Goal: Share content: Share content

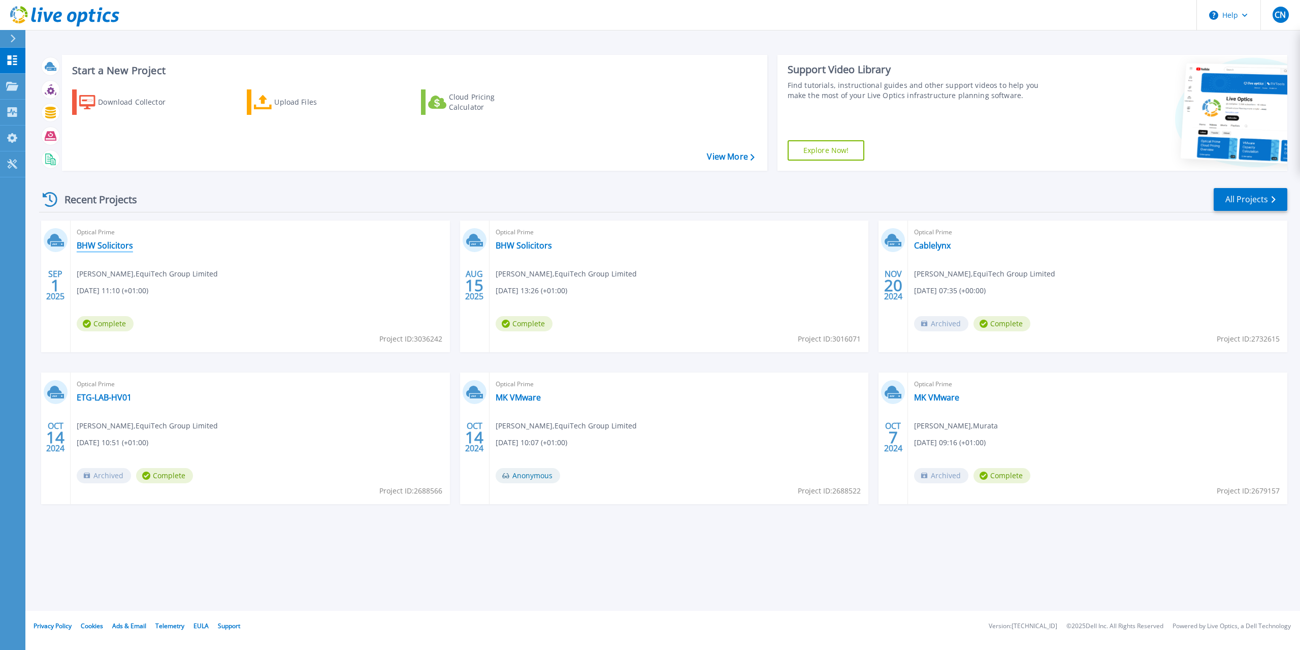
click at [91, 241] on link "BHW Solicitors" at bounding box center [105, 245] width 56 height 10
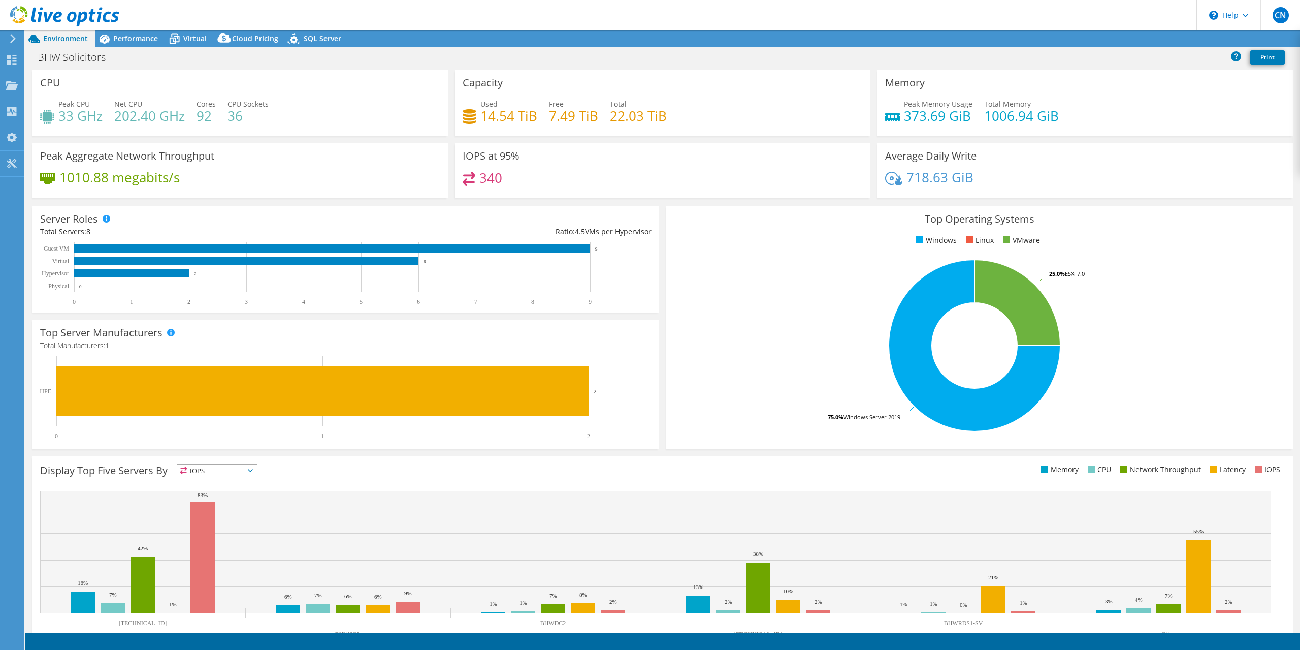
select select "USD"
click at [124, 40] on span "Performance" at bounding box center [135, 39] width 45 height 10
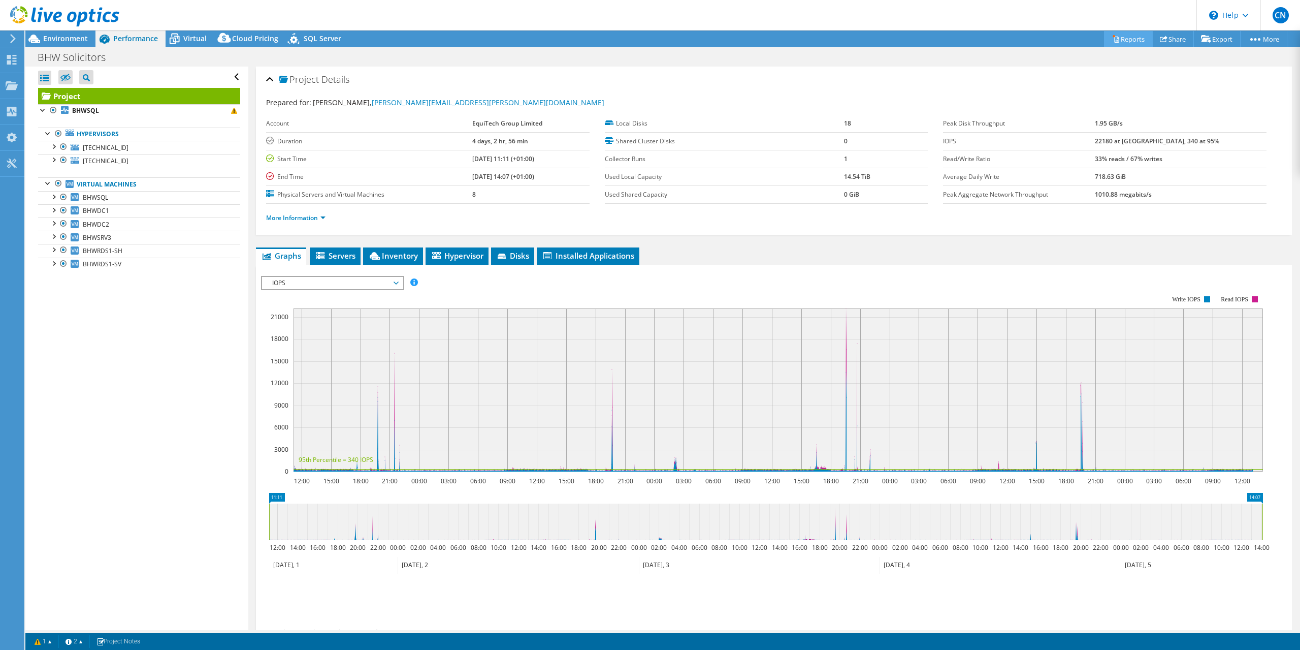
click at [1133, 38] on link "Reports" at bounding box center [1128, 39] width 49 height 16
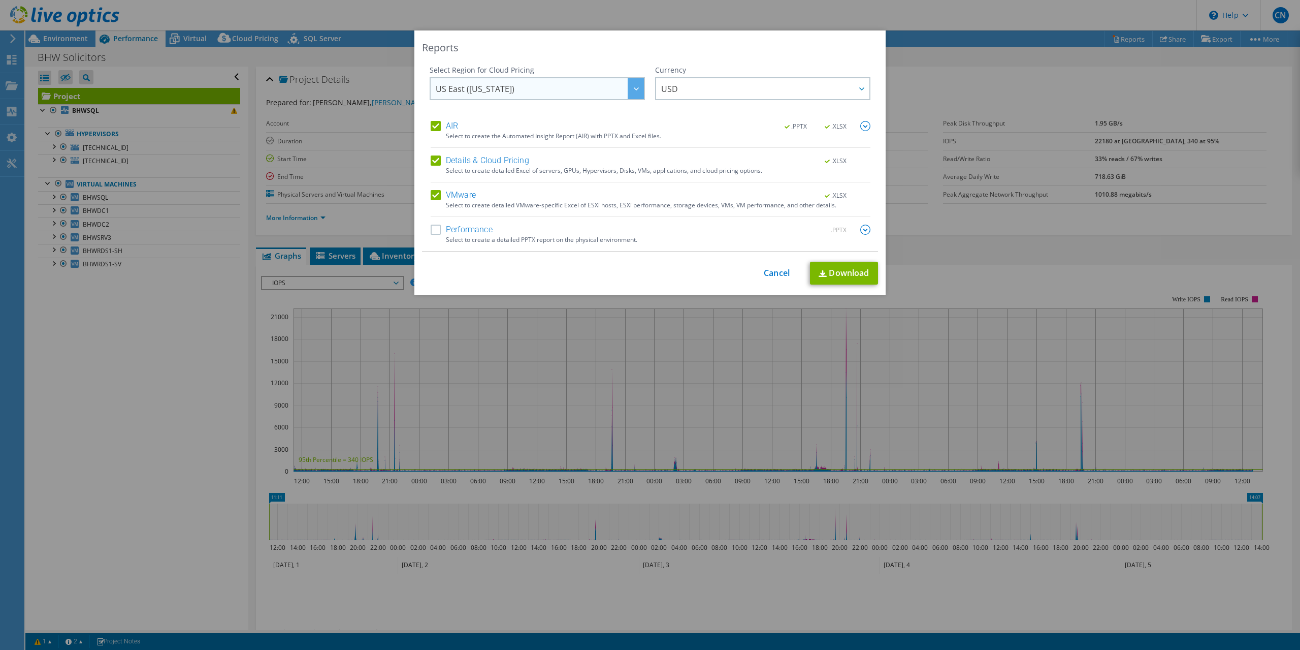
click at [594, 88] on span "US East (Virginia)" at bounding box center [540, 88] width 208 height 21
click at [431, 159] on label "Details & Cloud Pricing" at bounding box center [480, 160] width 99 height 10
click at [0, 0] on input "Details & Cloud Pricing" at bounding box center [0, 0] width 0 height 0
click at [780, 275] on link "Cancel" at bounding box center [777, 273] width 26 height 10
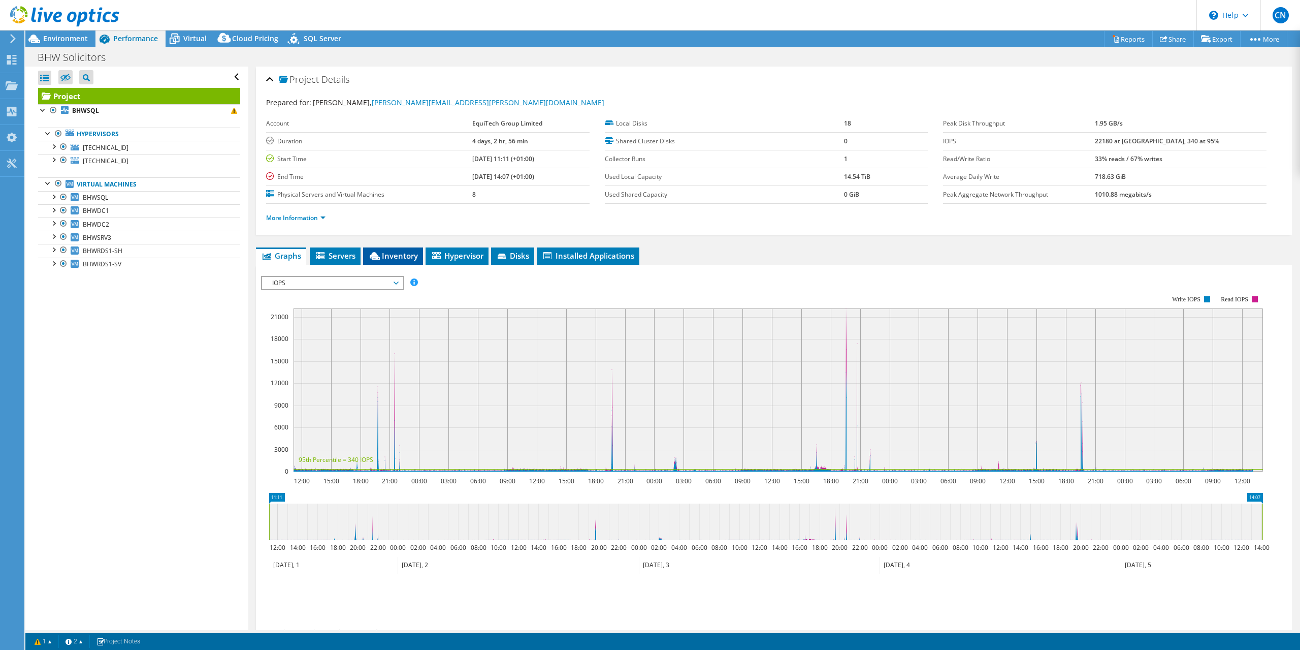
click at [411, 253] on span "Inventory" at bounding box center [393, 255] width 50 height 10
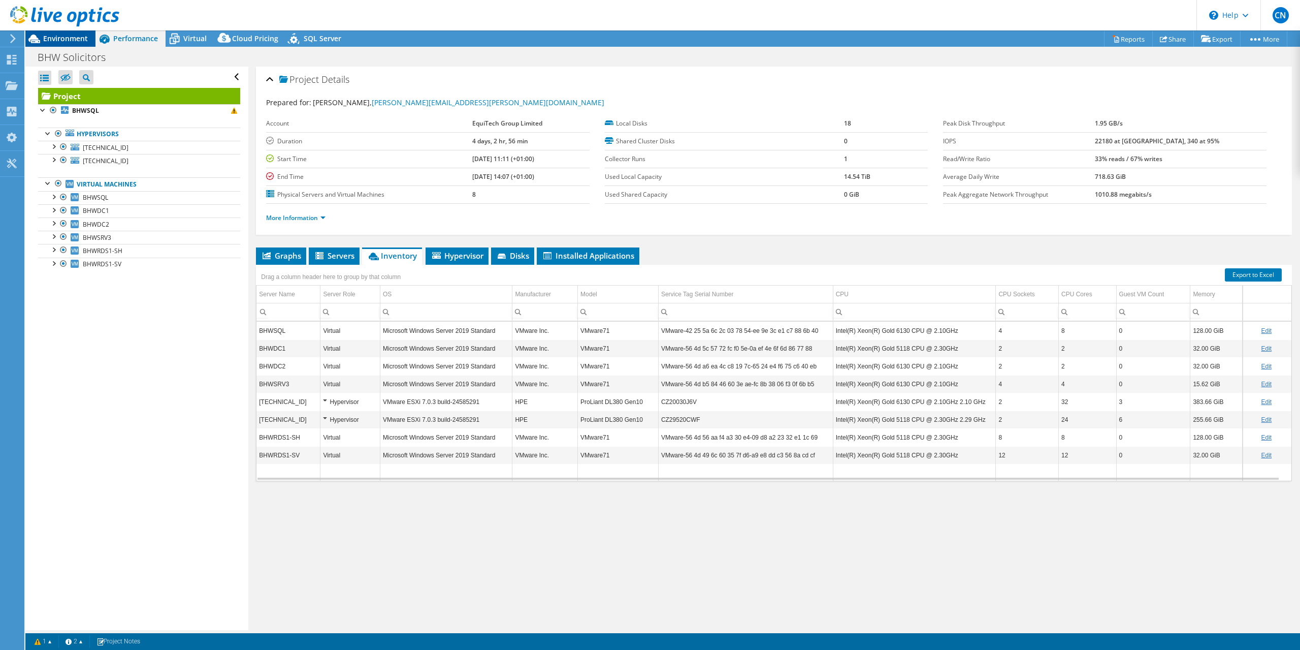
click at [66, 36] on span "Environment" at bounding box center [65, 39] width 45 height 10
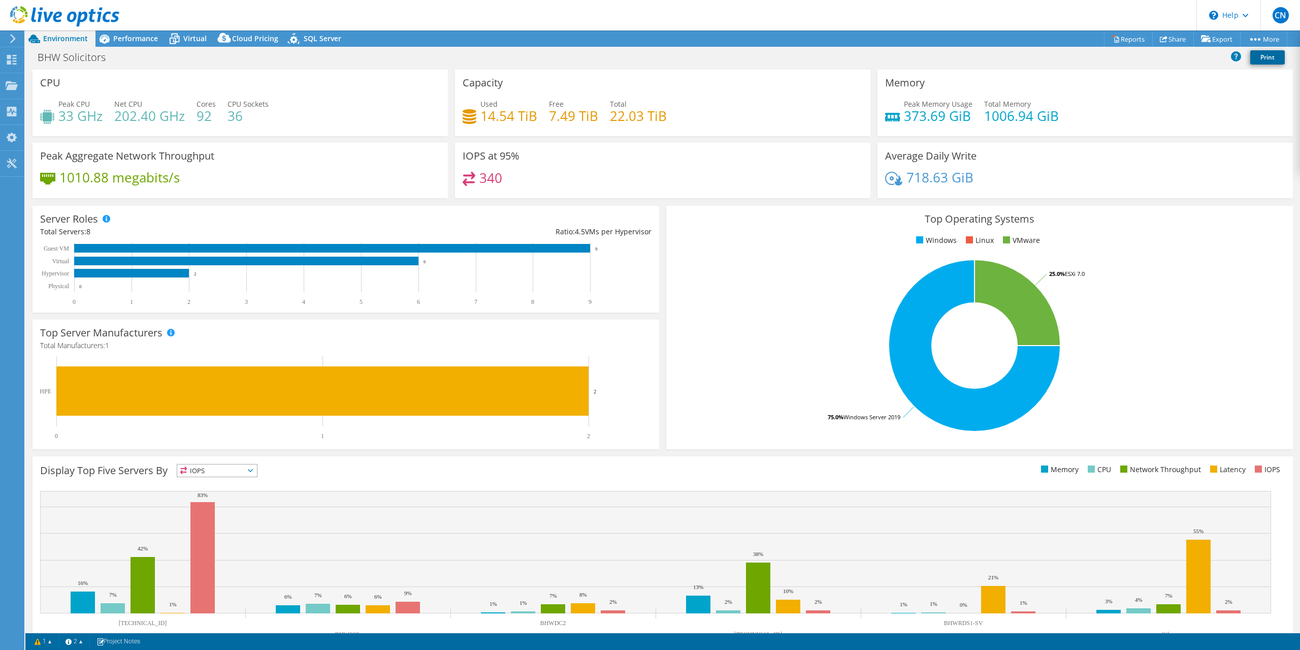
click at [1257, 55] on link "Print" at bounding box center [1267, 57] width 35 height 14
click at [127, 35] on span "Performance" at bounding box center [135, 39] width 45 height 10
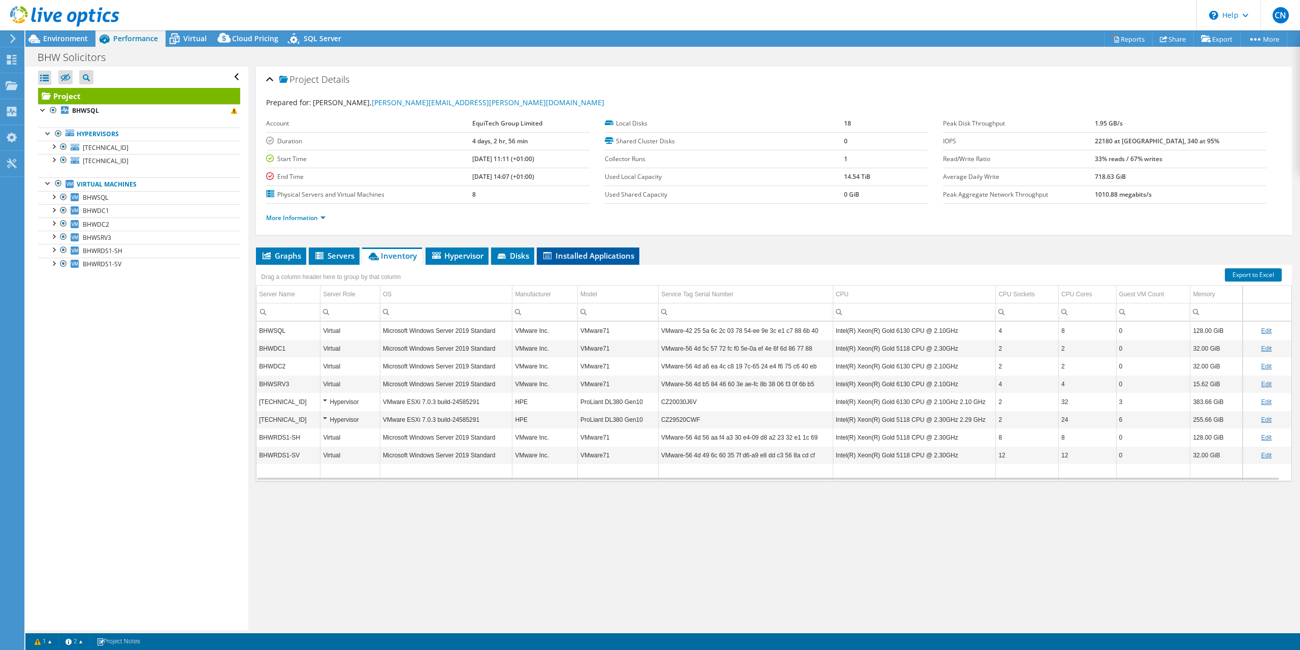
click at [570, 254] on span "Installed Applications" at bounding box center [588, 255] width 92 height 10
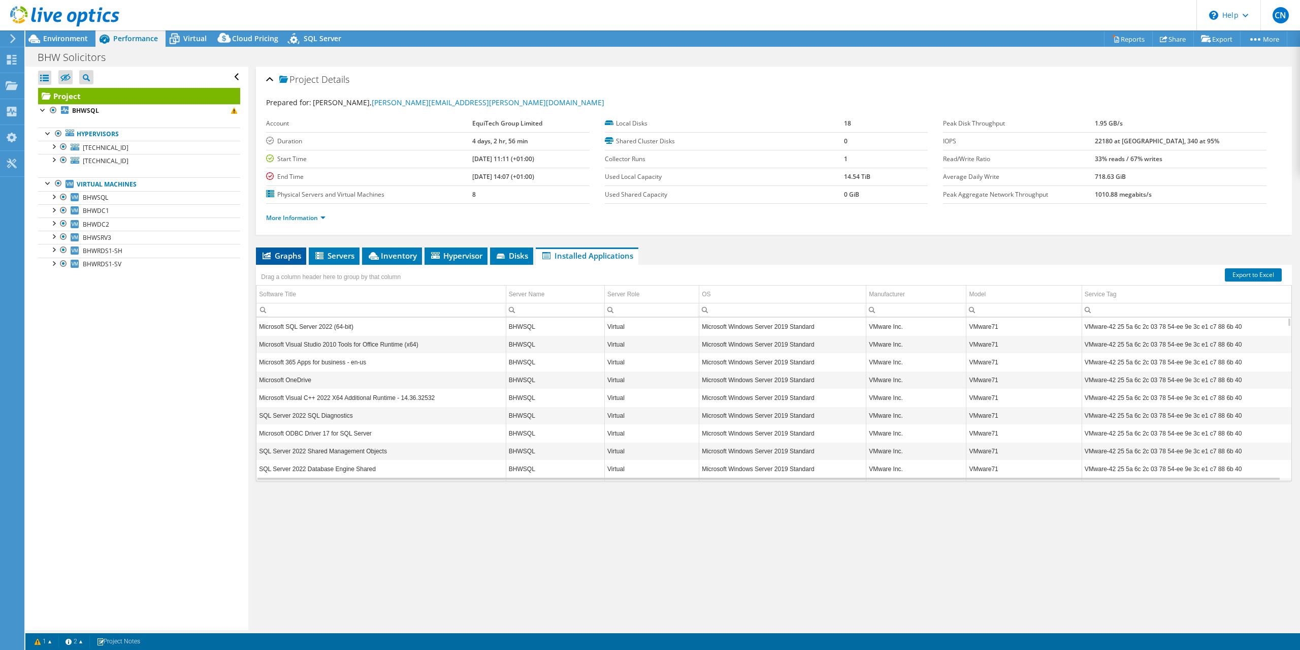
click at [262, 250] on span "Graphs" at bounding box center [281, 255] width 40 height 10
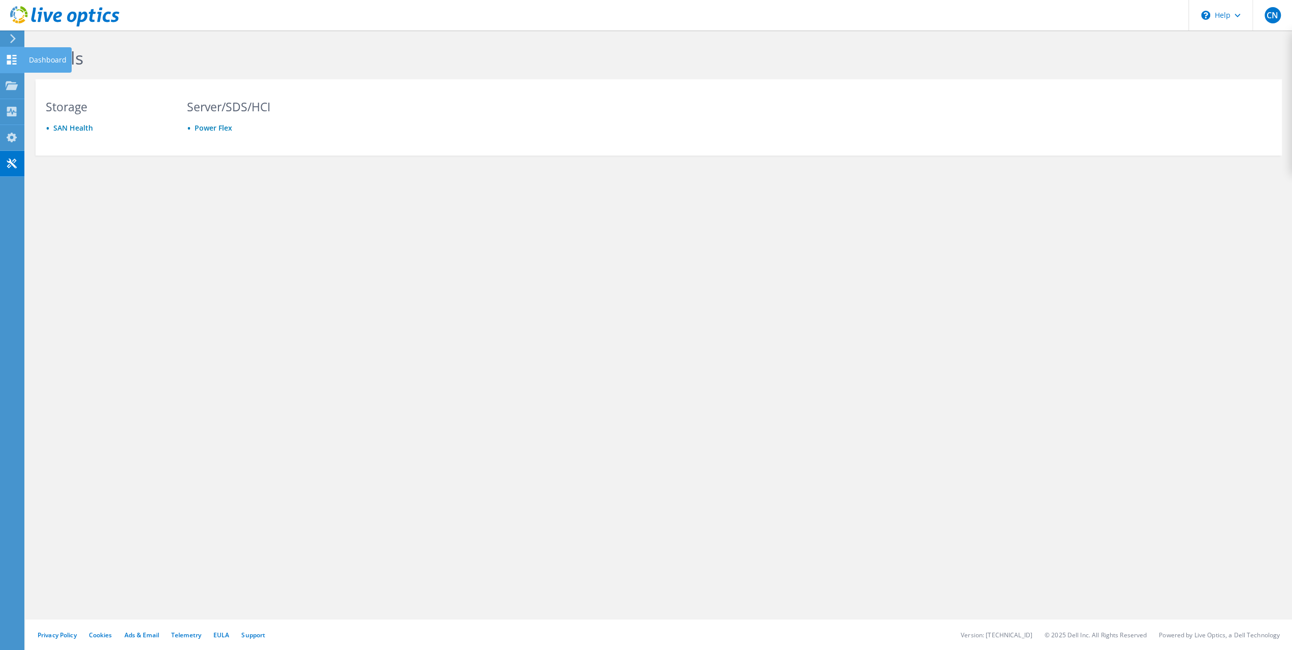
click at [12, 57] on icon at bounding box center [12, 60] width 12 height 10
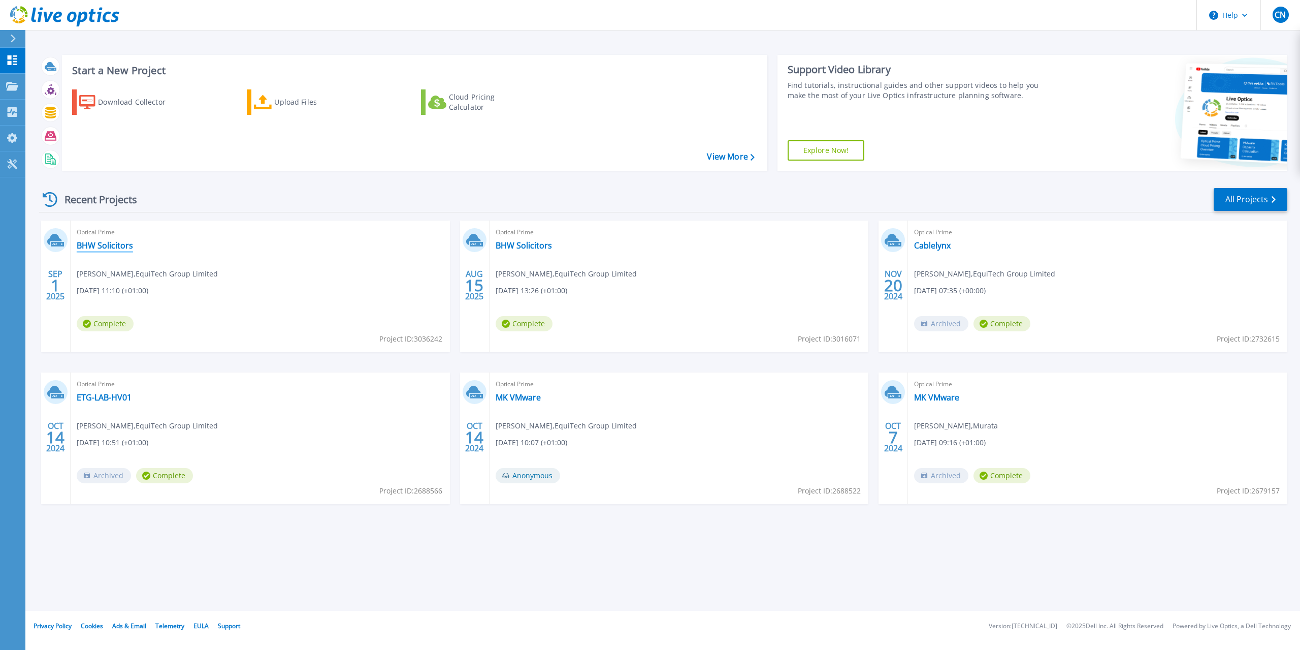
click at [89, 246] on link "BHW Solicitors" at bounding box center [105, 245] width 56 height 10
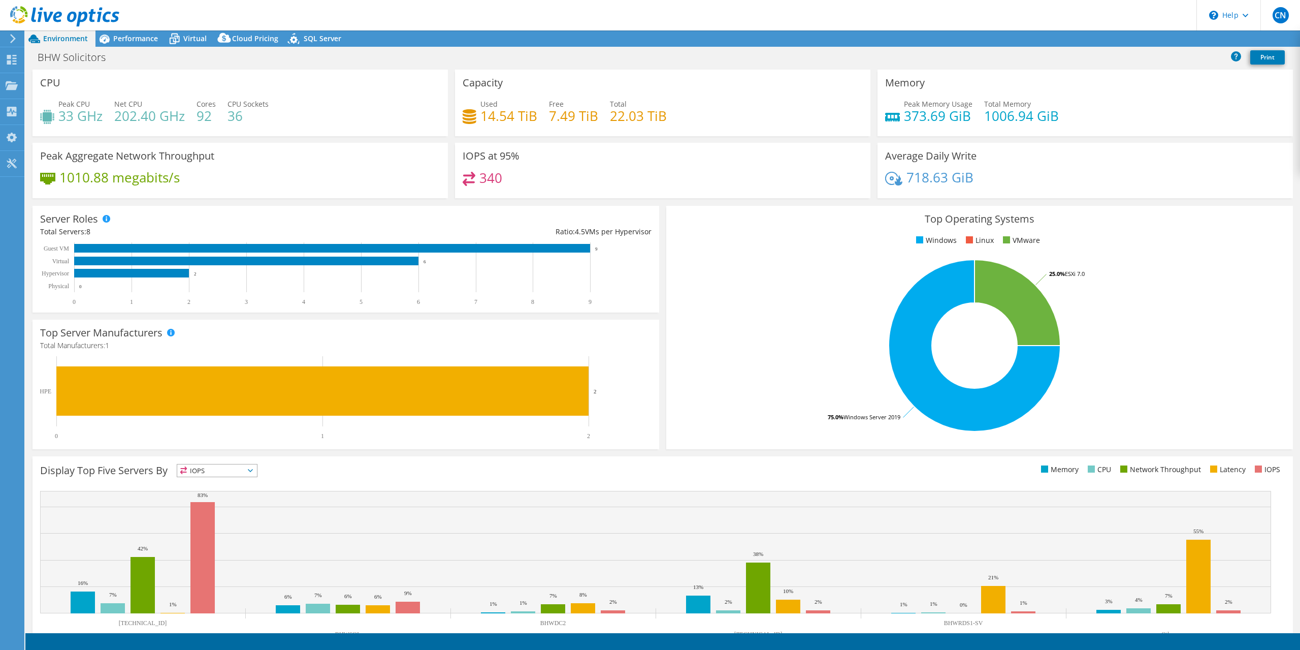
select select "USD"
click at [19, 17] on icon at bounding box center [64, 16] width 109 height 21
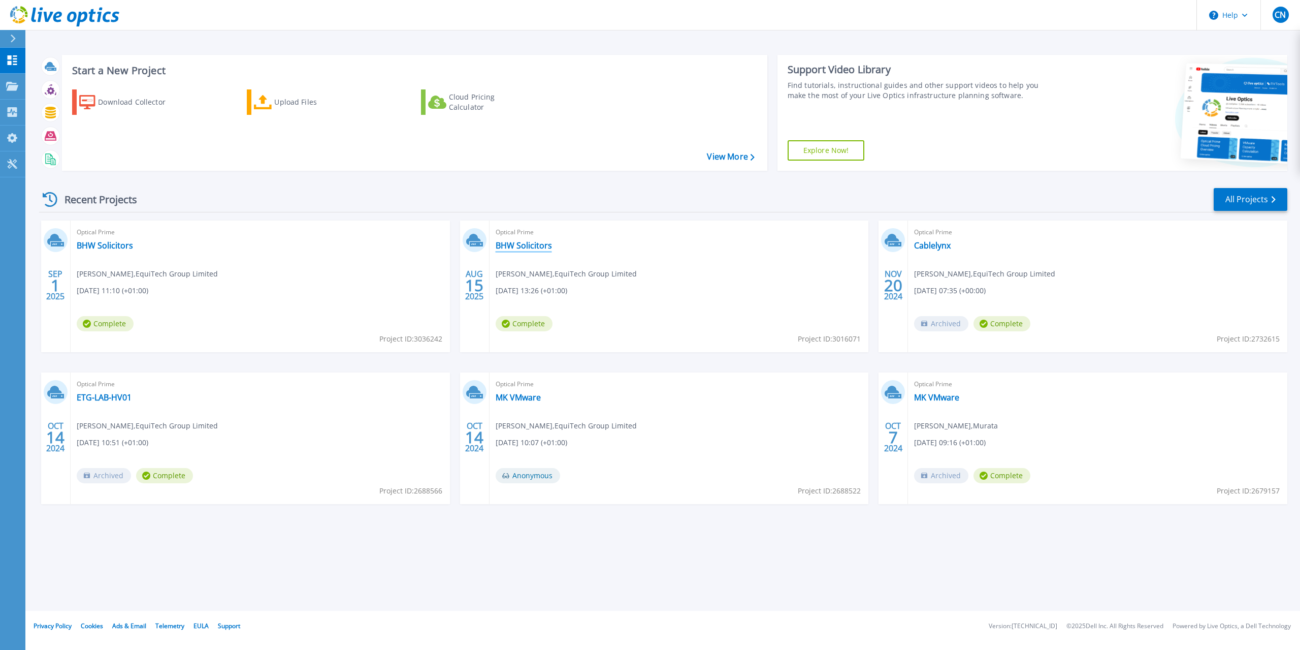
click at [511, 243] on link "BHW Solicitors" at bounding box center [524, 245] width 56 height 10
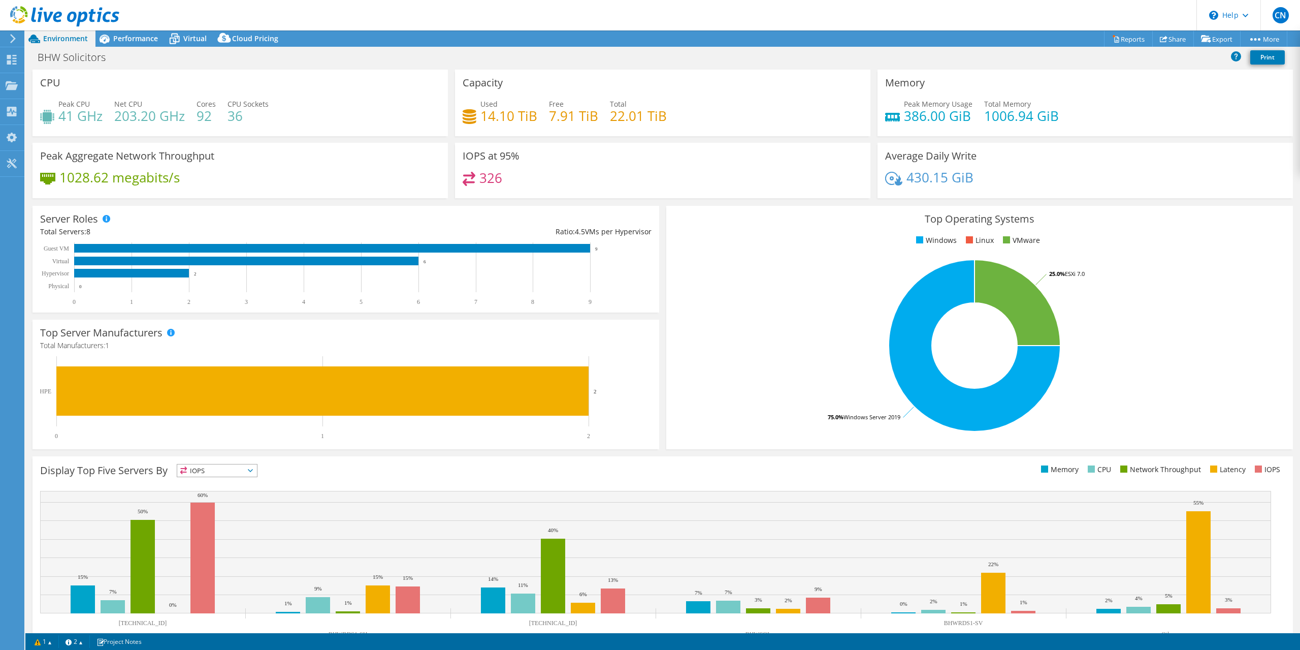
select select "USD"
click at [35, 18] on icon at bounding box center [64, 16] width 109 height 21
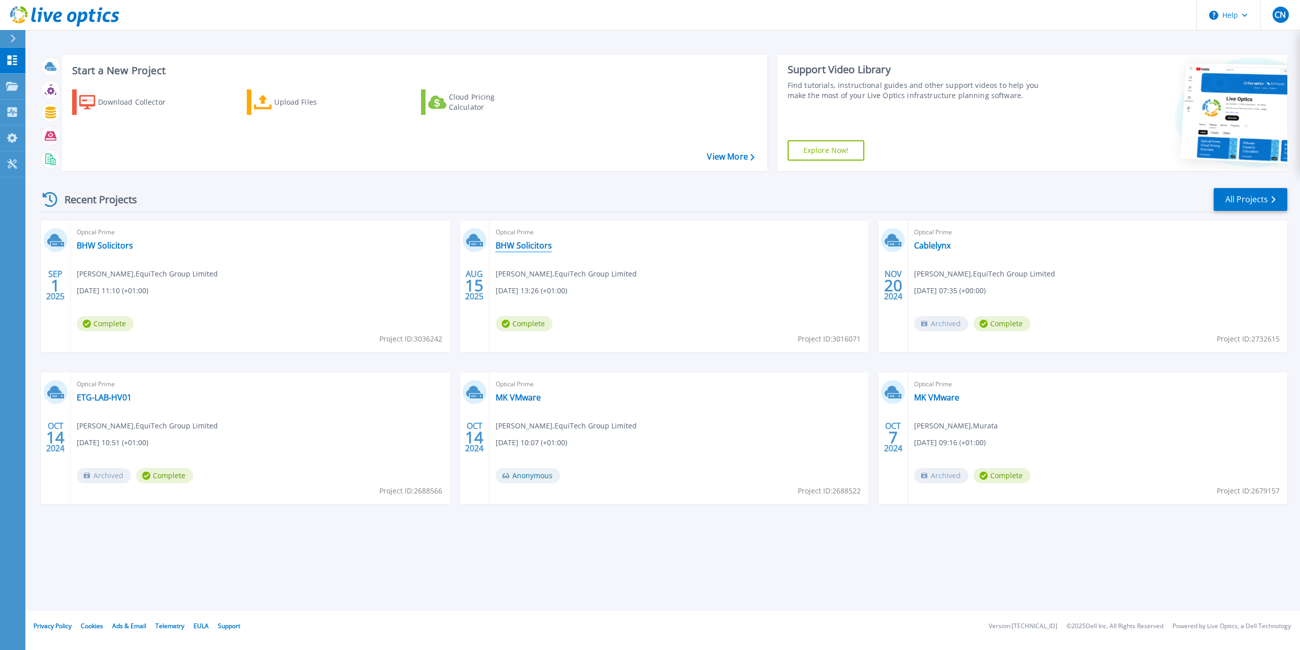
click at [512, 246] on link "BHW Solicitors" at bounding box center [524, 245] width 56 height 10
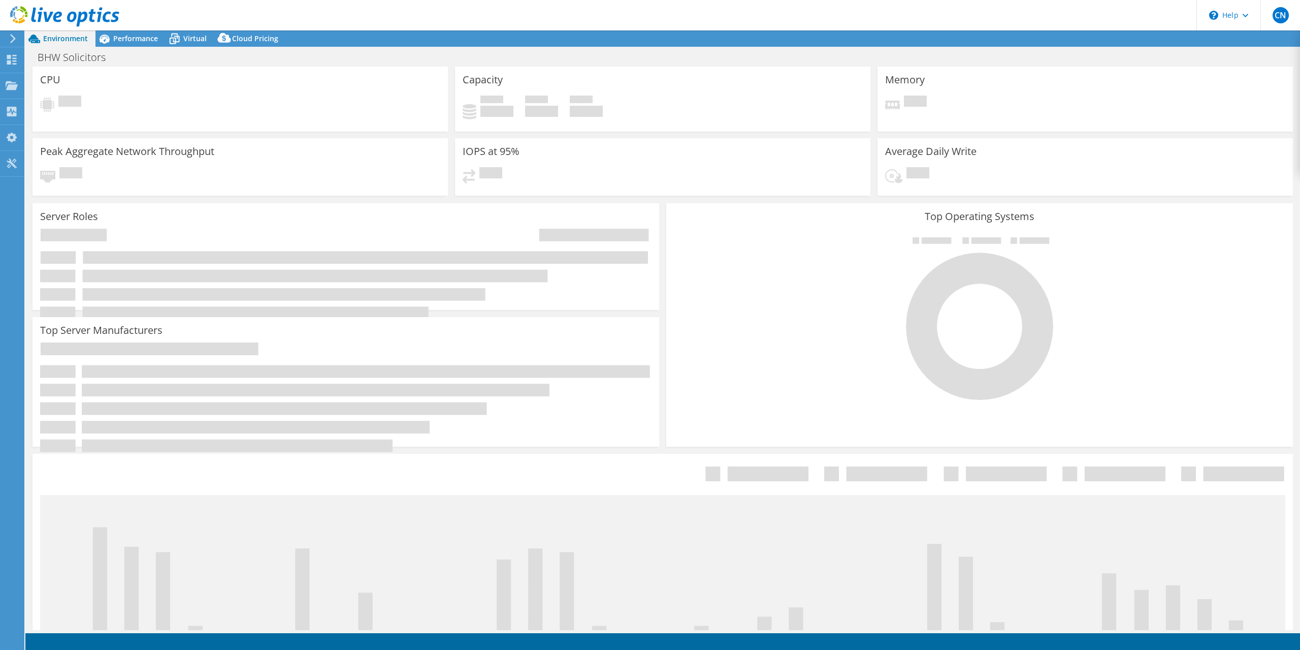
select select "USD"
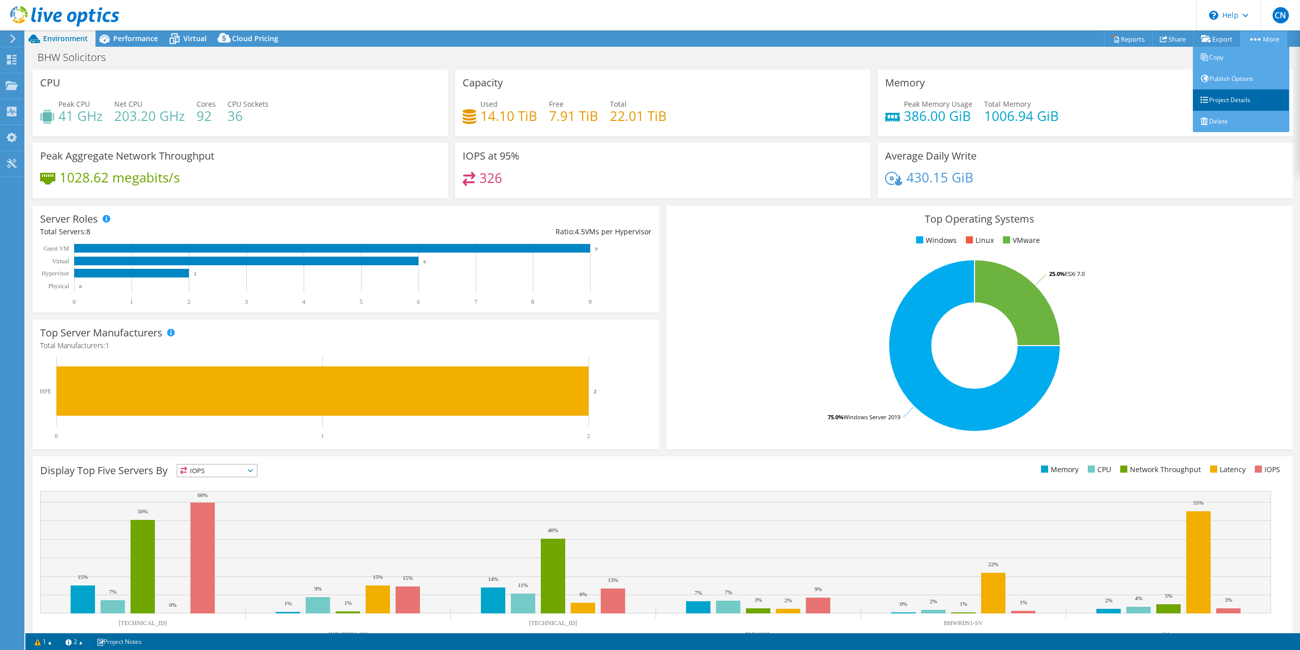
click at [1234, 103] on link "Project Details" at bounding box center [1241, 99] width 97 height 21
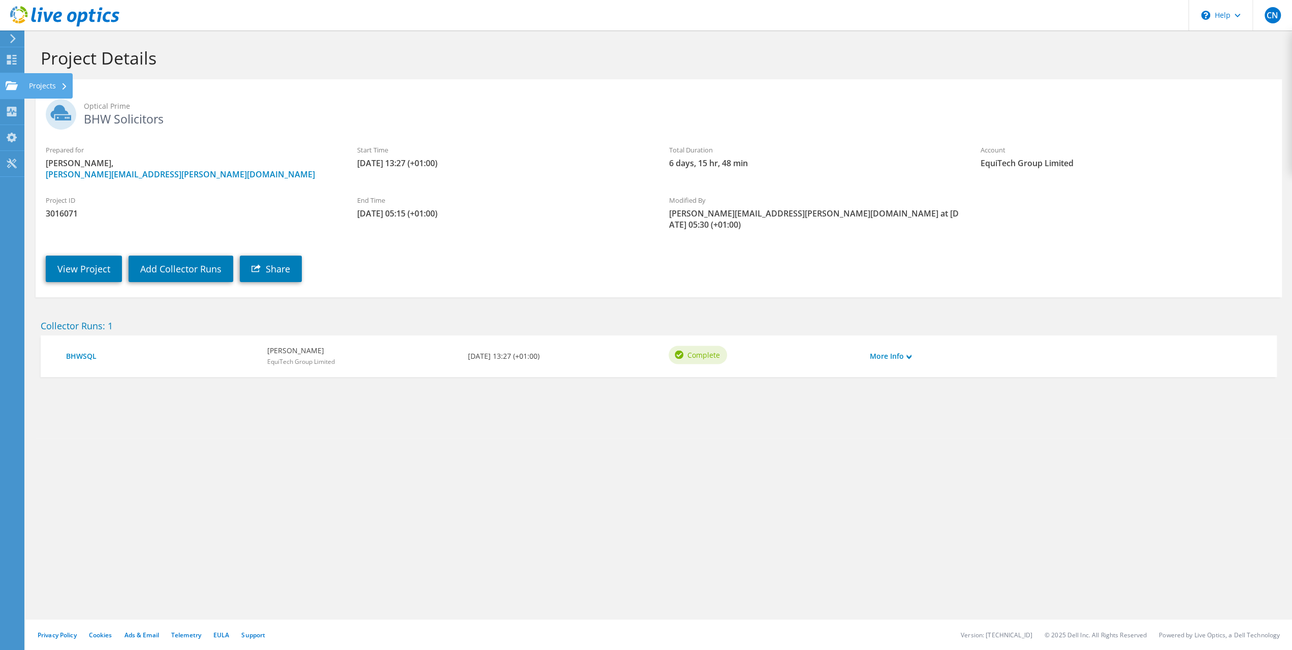
click at [11, 82] on use at bounding box center [12, 85] width 12 height 9
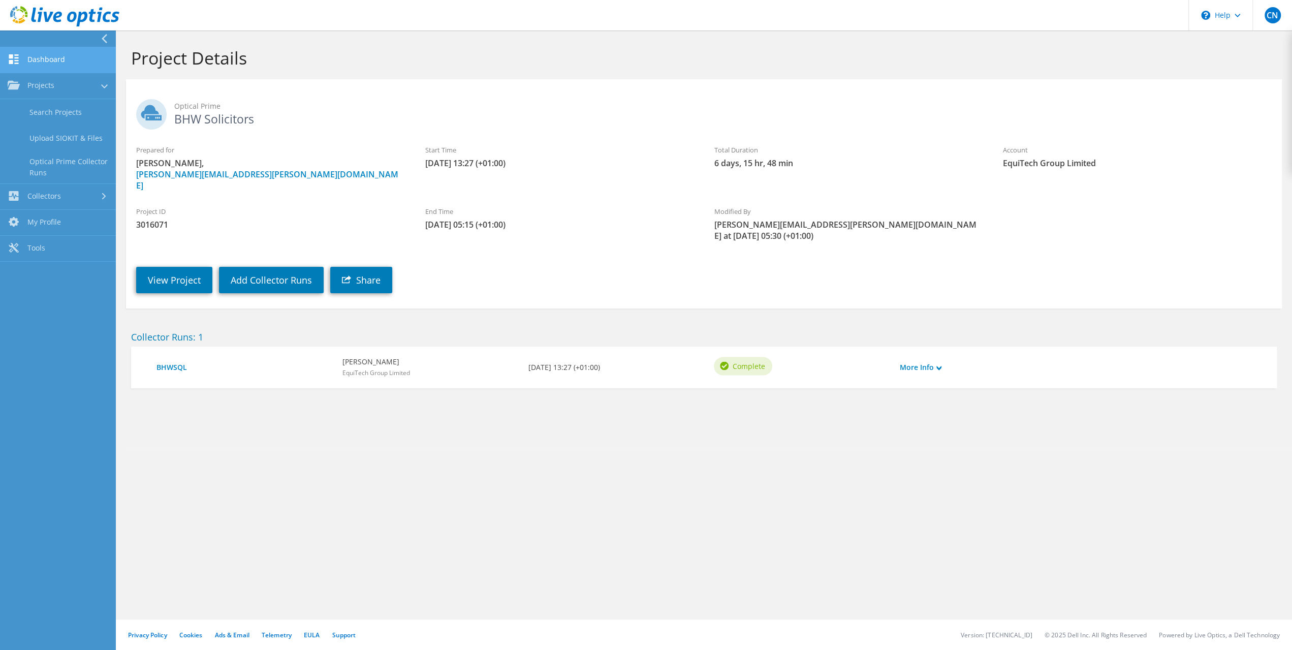
click at [54, 61] on link "Dashboard" at bounding box center [58, 60] width 116 height 26
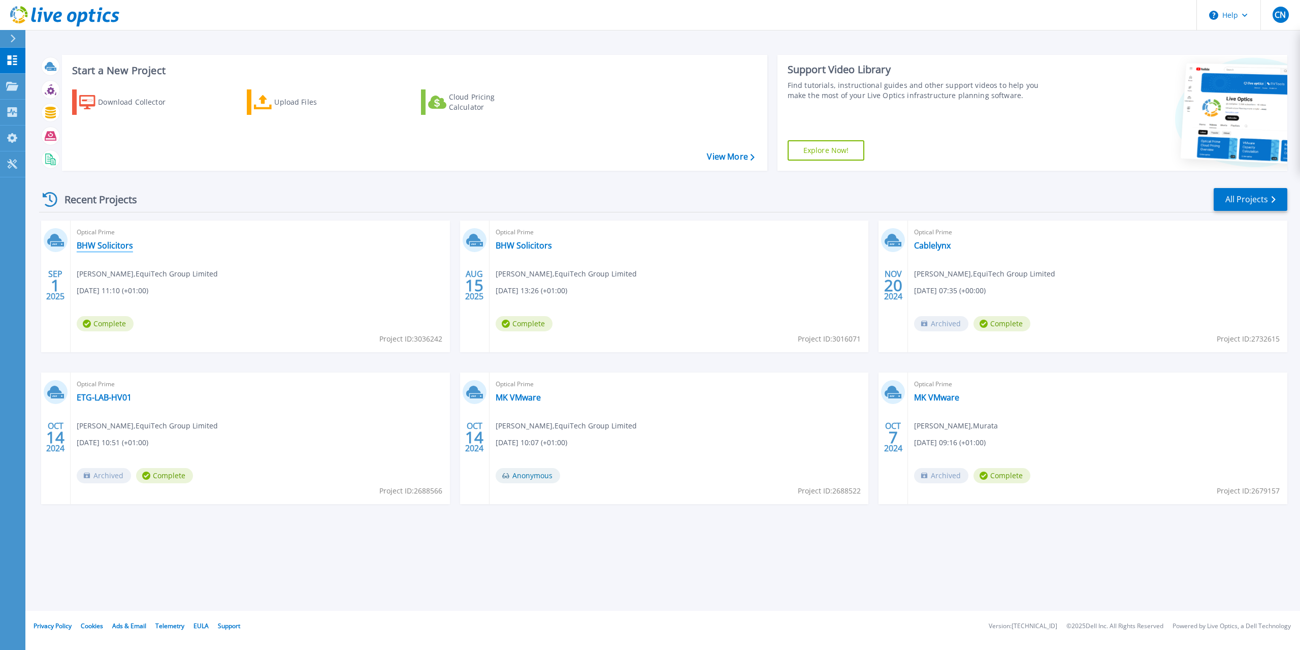
click at [95, 243] on link "BHW Solicitors" at bounding box center [105, 245] width 56 height 10
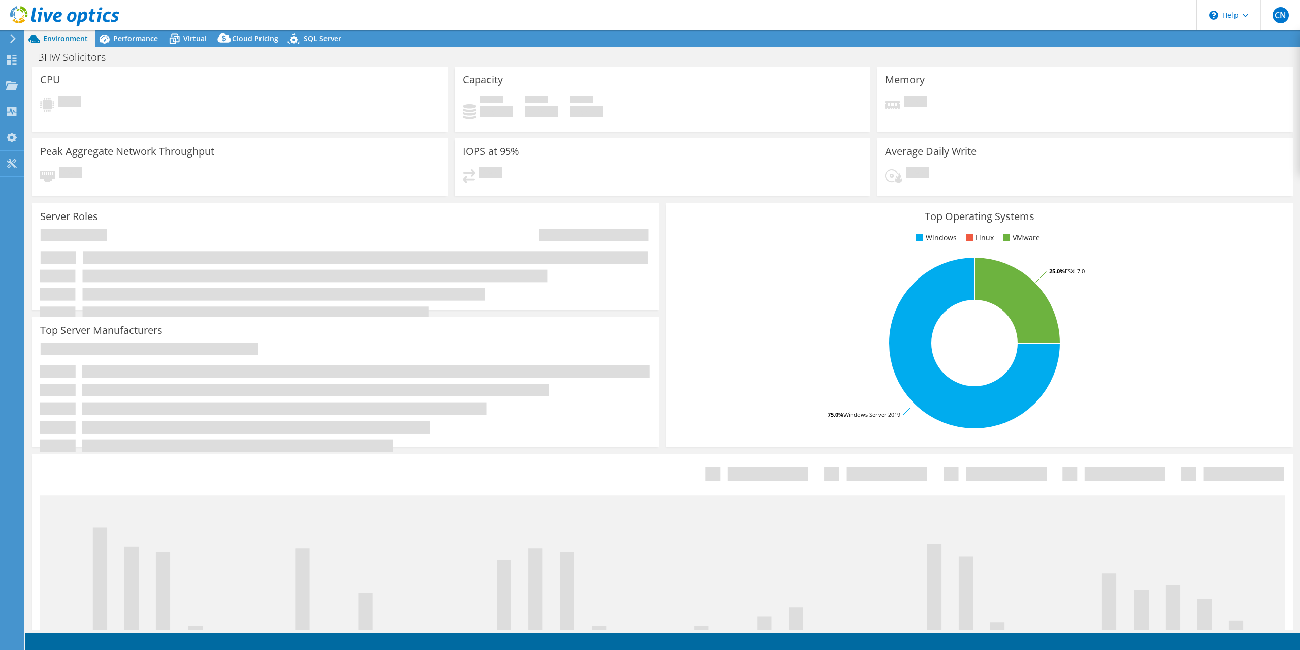
select select "USD"
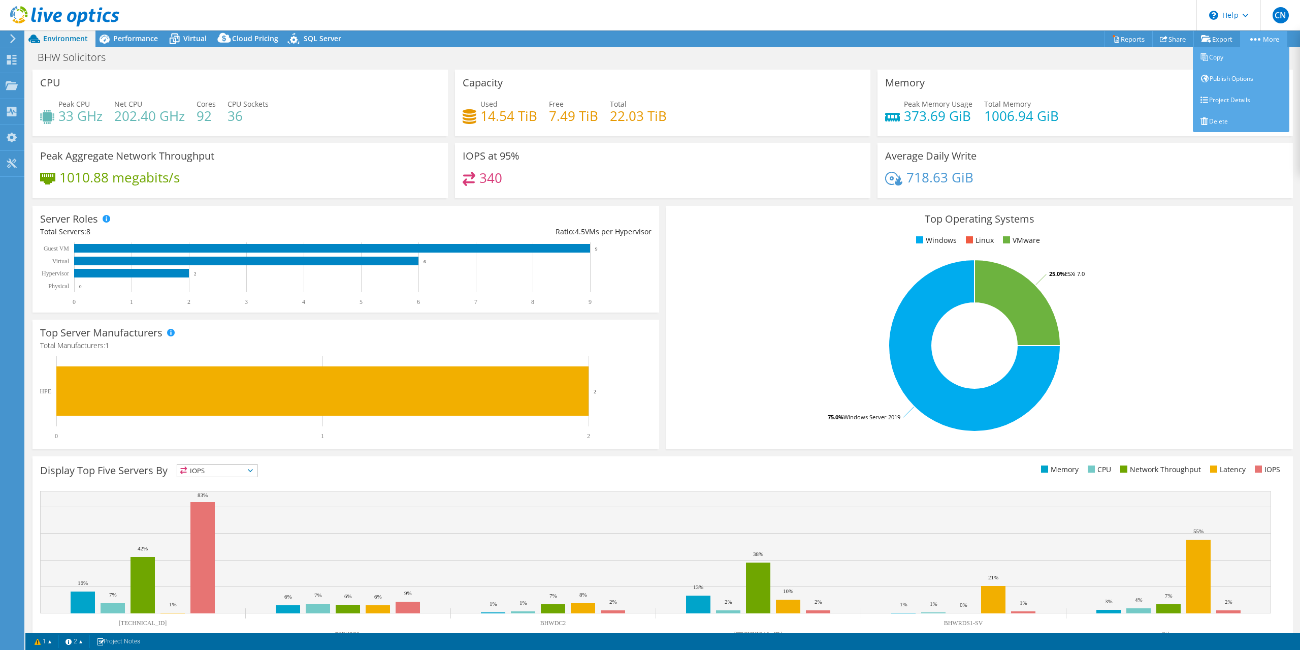
click at [1259, 40] on circle at bounding box center [1259, 39] width 3 height 3
click at [1222, 102] on link "Project Details" at bounding box center [1241, 99] width 97 height 21
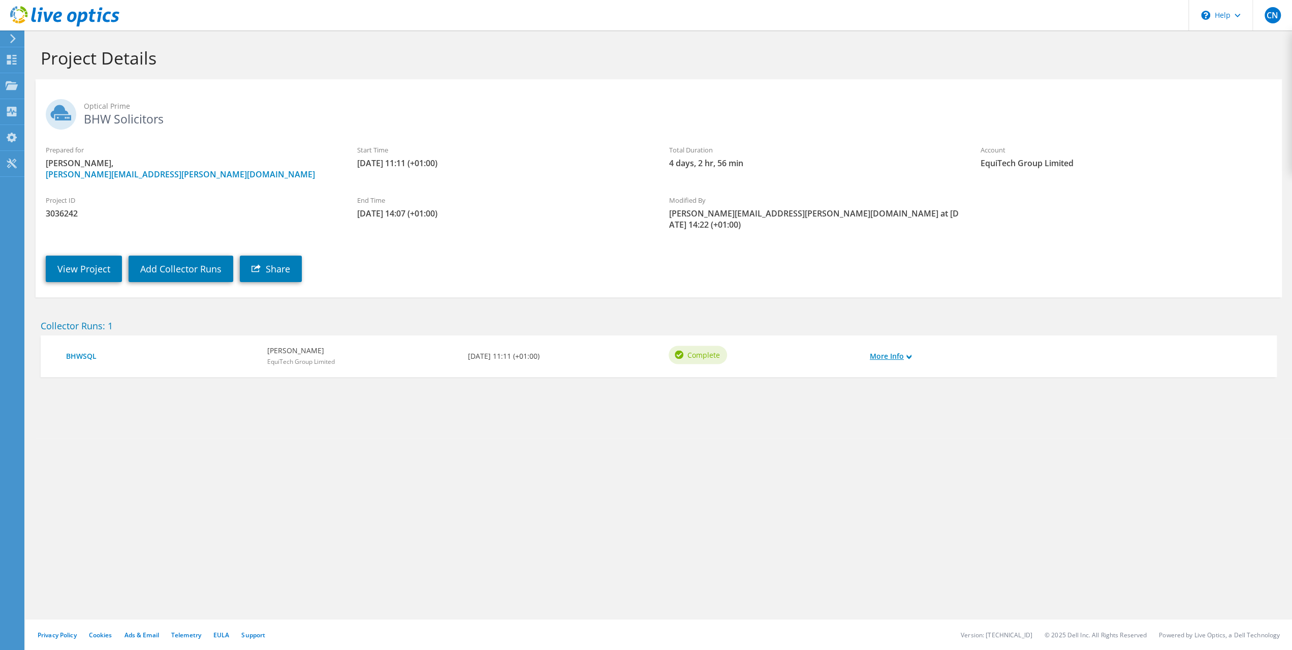
click at [910, 354] on icon at bounding box center [908, 356] width 5 height 5
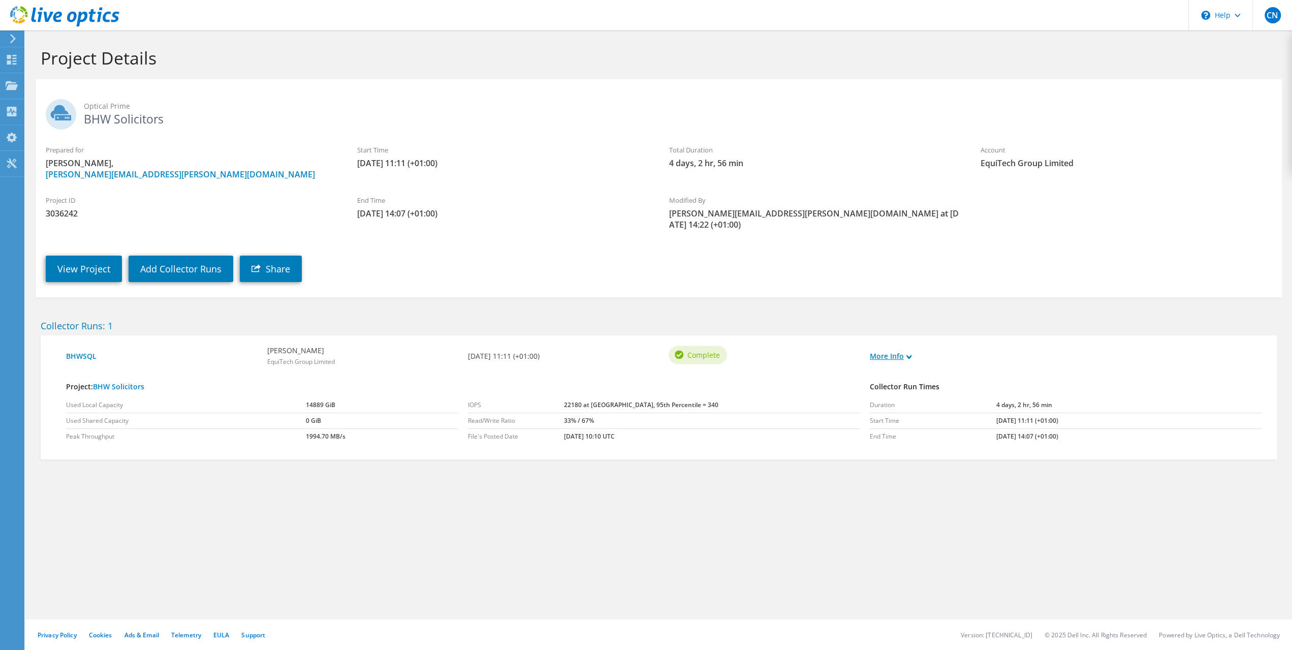
click at [906, 350] on link "More Info" at bounding box center [891, 355] width 42 height 11
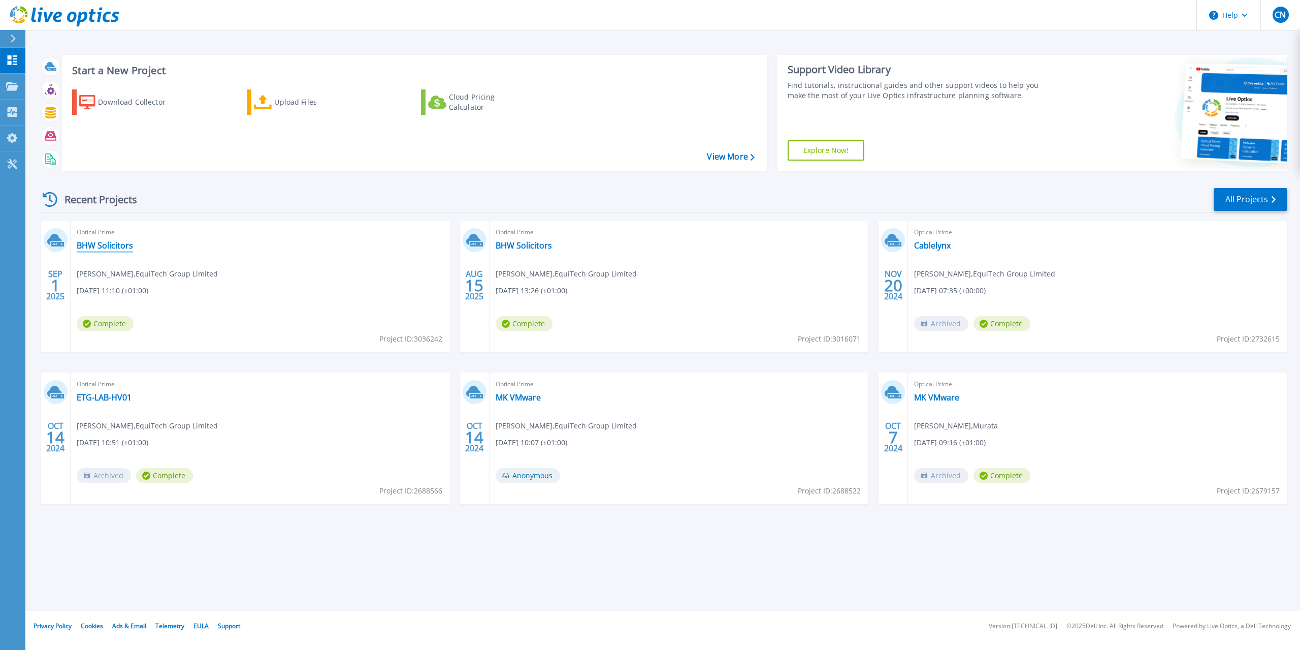
click at [107, 245] on link "BHW Solicitors" at bounding box center [105, 245] width 56 height 10
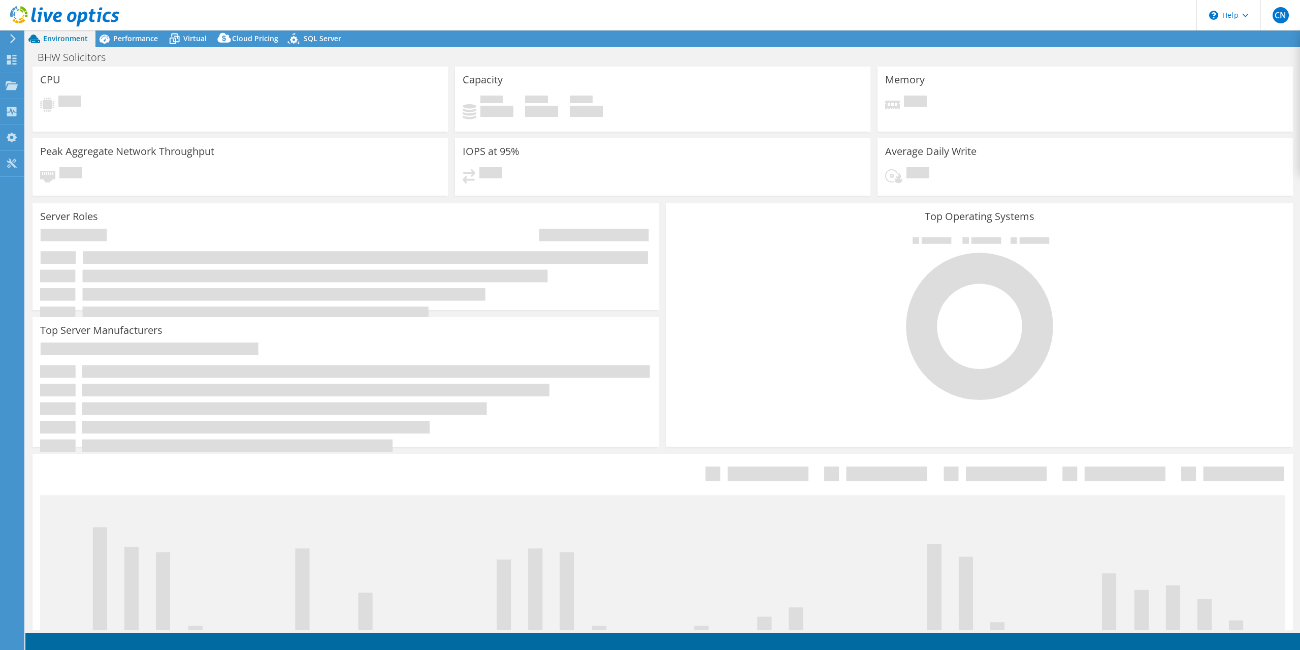
select select "USD"
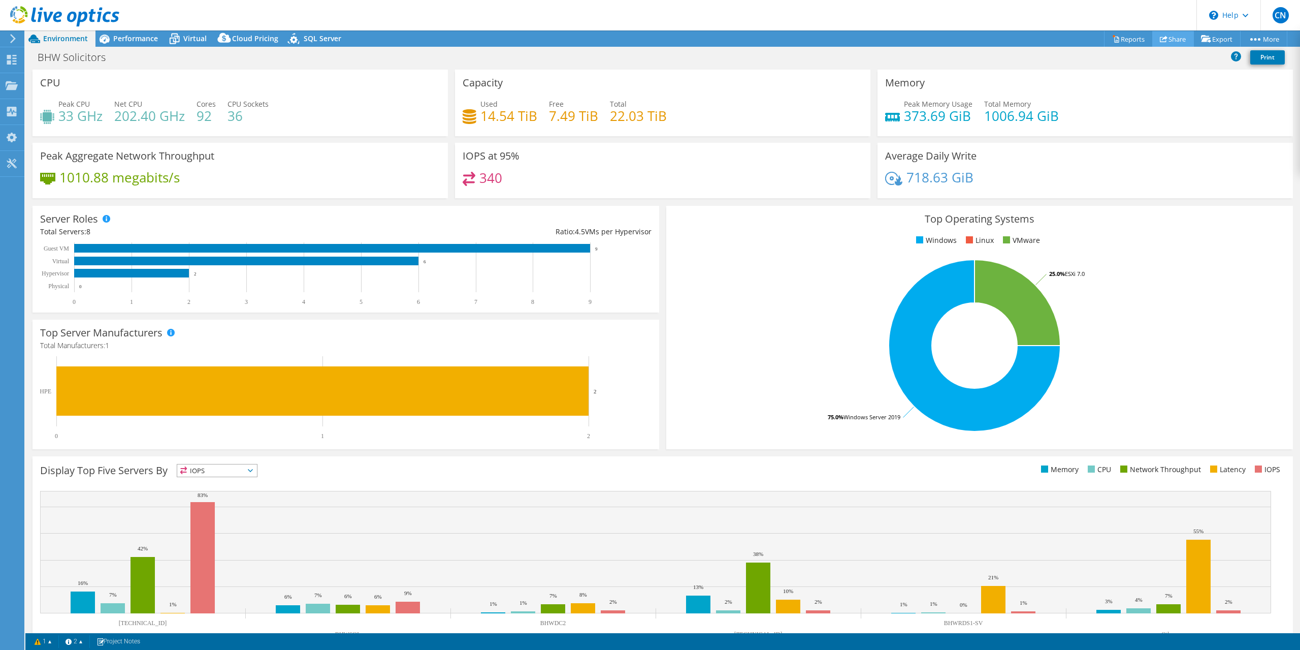
click at [1177, 42] on link "Share" at bounding box center [1173, 39] width 42 height 16
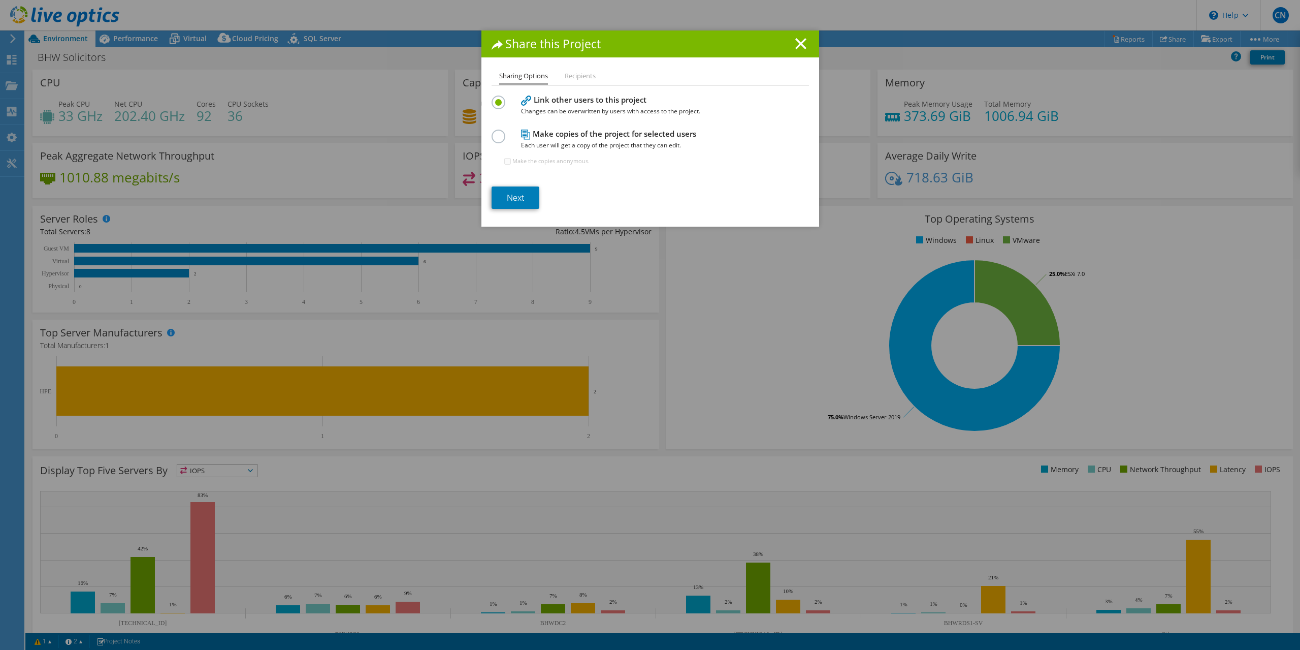
click at [580, 78] on li "Recipients" at bounding box center [580, 76] width 31 height 13
click at [496, 132] on label at bounding box center [501, 131] width 18 height 3
click at [0, 0] on input "radio" at bounding box center [0, 0] width 0 height 0
click at [519, 198] on link "Next" at bounding box center [516, 197] width 48 height 22
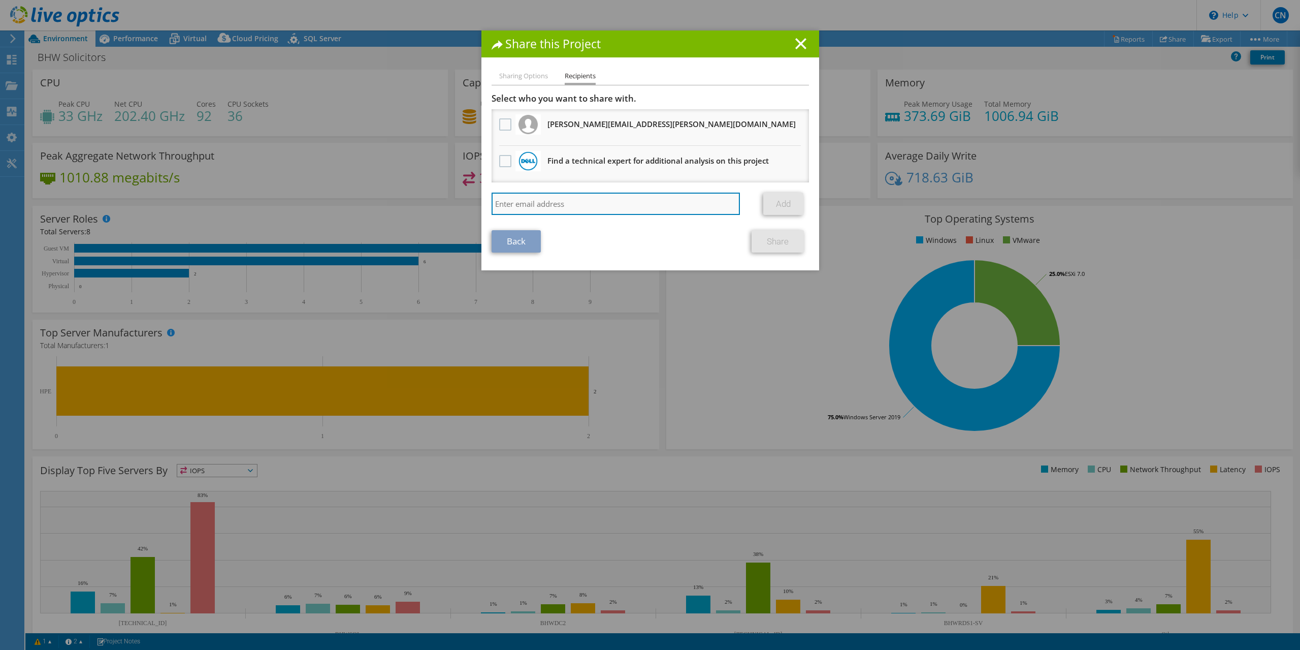
click at [543, 200] on input "search" at bounding box center [616, 203] width 249 height 22
type input "james.ball@etg365.co.uk"
click at [785, 203] on link "Add" at bounding box center [783, 203] width 40 height 22
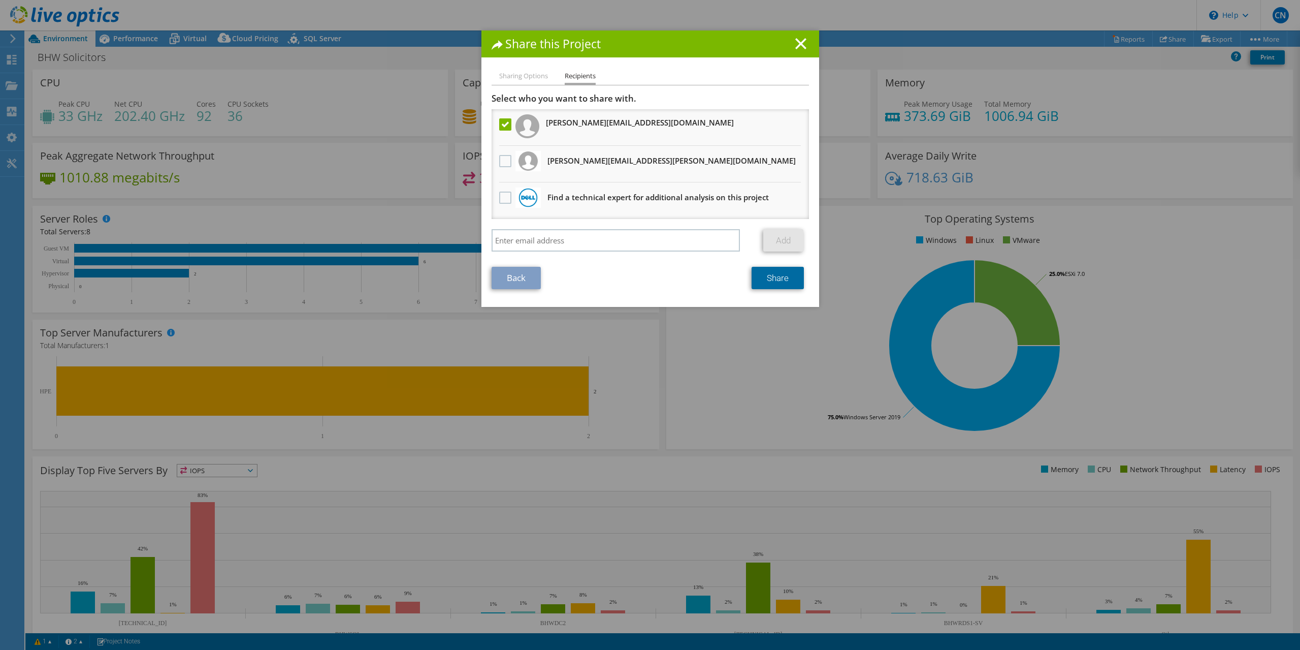
click at [771, 281] on link "Share" at bounding box center [778, 278] width 52 height 22
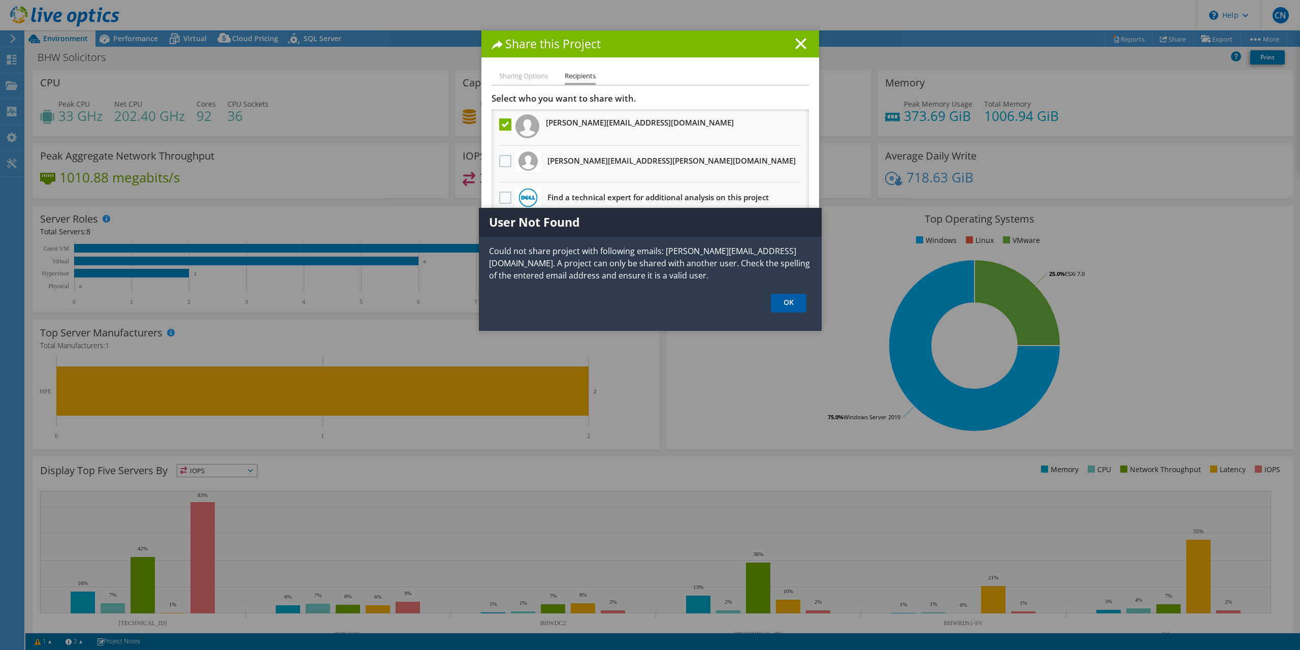
click at [787, 304] on link "OK" at bounding box center [789, 303] width 36 height 19
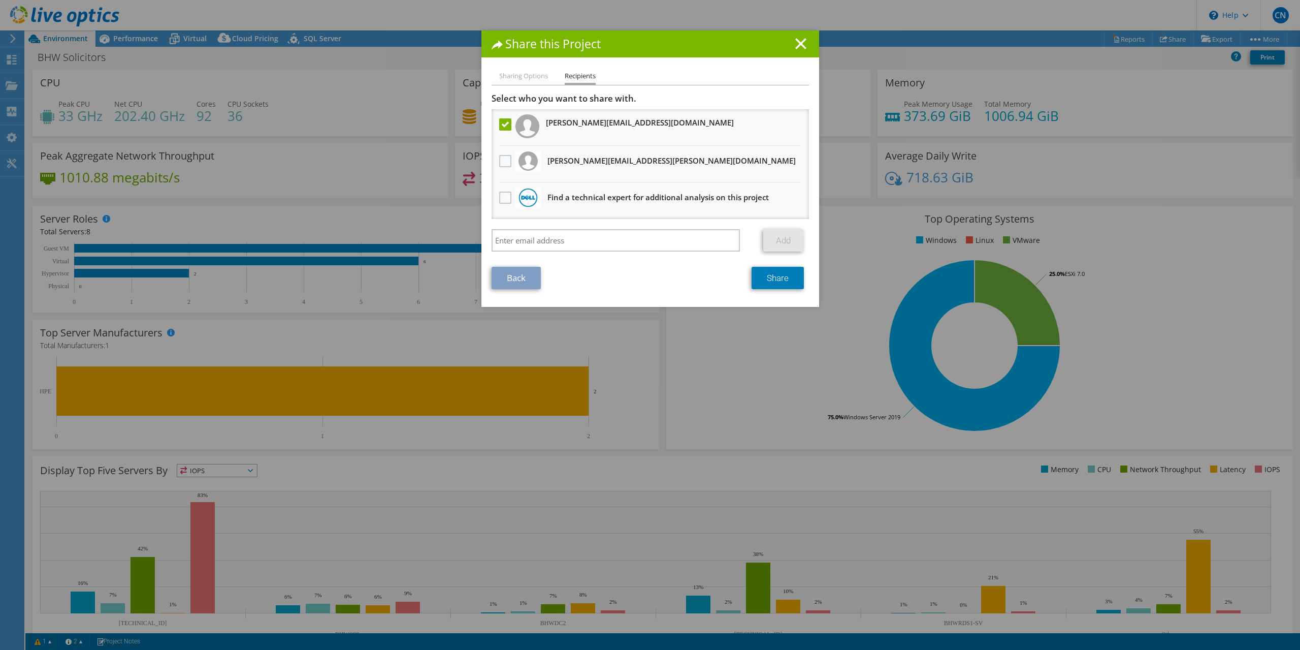
click at [538, 81] on li "Sharing Options" at bounding box center [523, 76] width 49 height 13
click at [509, 279] on link "Back" at bounding box center [516, 278] width 49 height 22
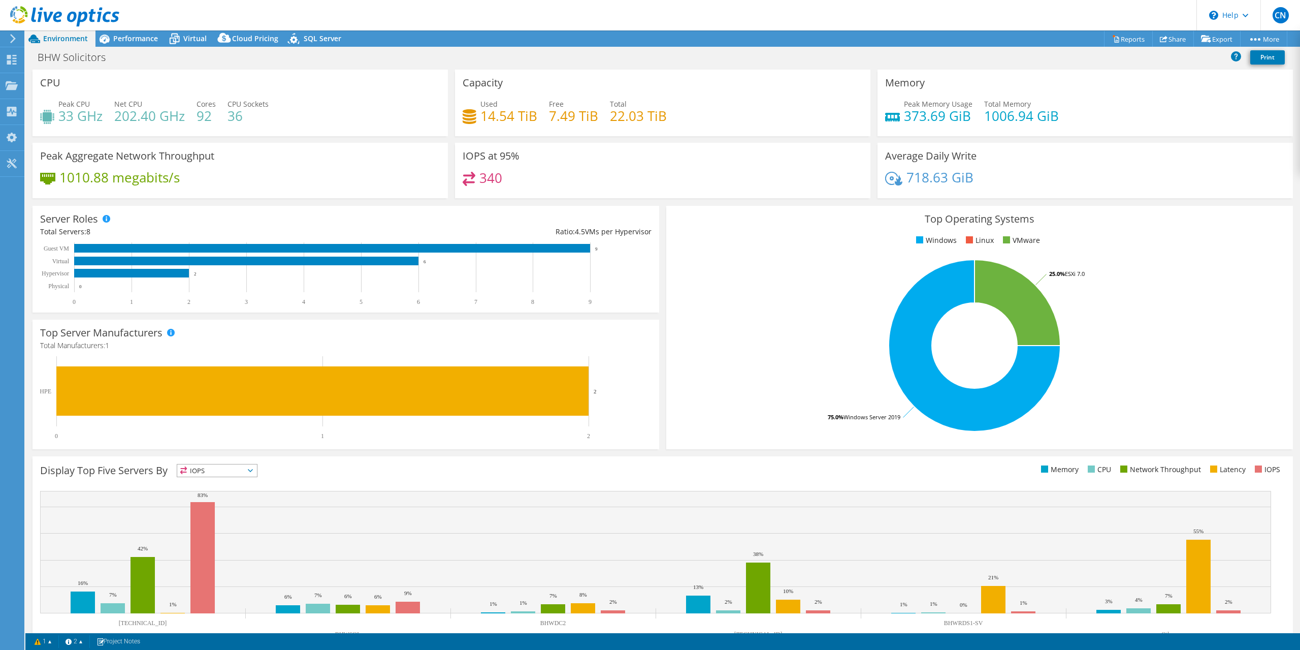
click at [490, 178] on h4 "340" at bounding box center [490, 177] width 23 height 11
click at [1160, 39] on use at bounding box center [1164, 39] width 8 height 7
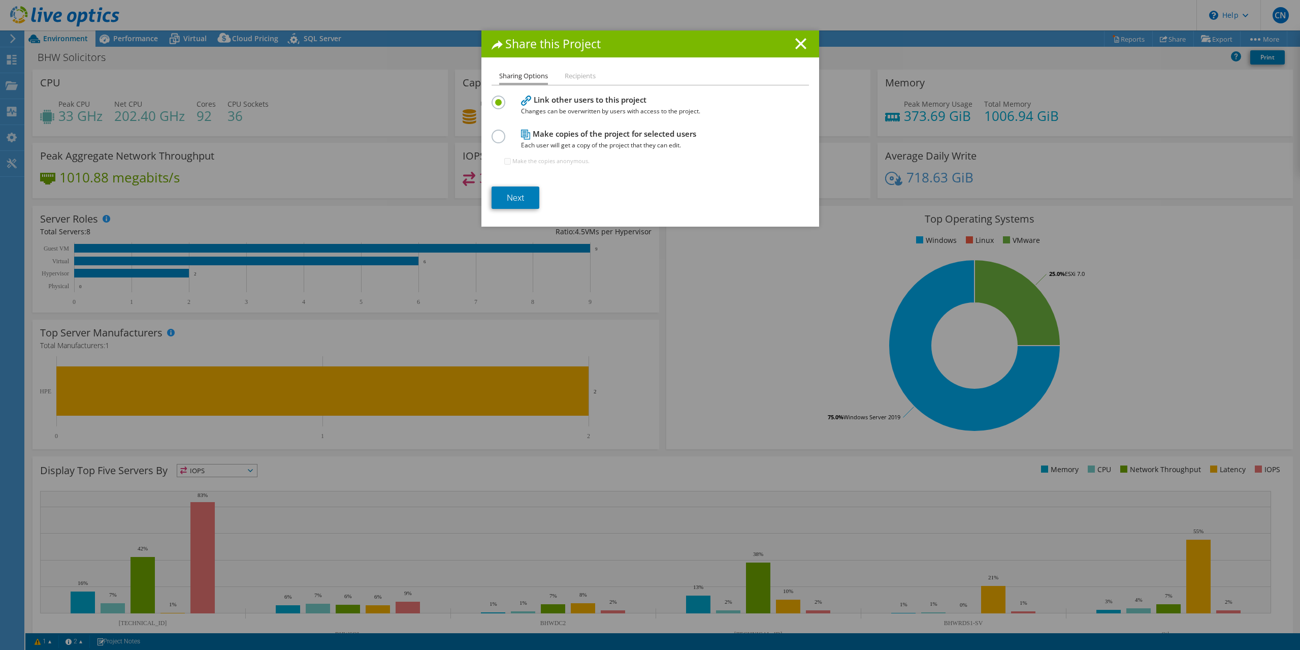
click at [494, 132] on label at bounding box center [501, 131] width 18 height 3
click at [0, 0] on input "radio" at bounding box center [0, 0] width 0 height 0
click at [509, 197] on link "Next" at bounding box center [516, 197] width 48 height 22
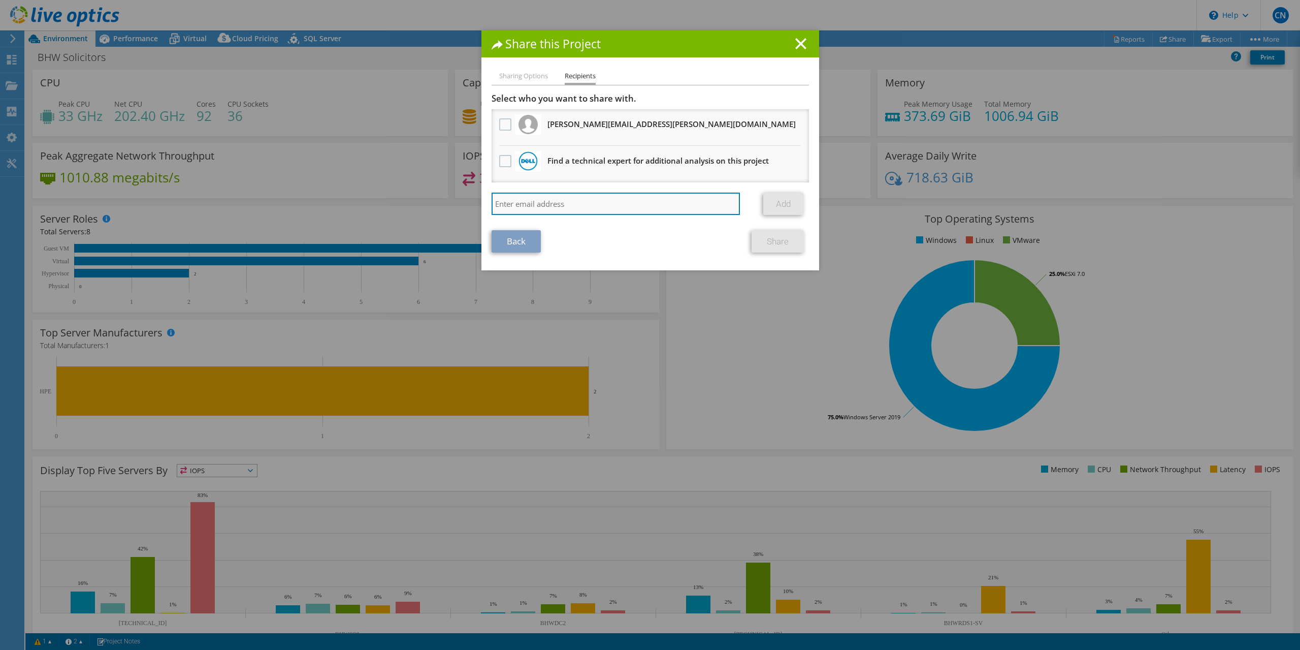
click at [531, 207] on input "search" at bounding box center [616, 203] width 249 height 22
type input "james.ball@etg365.co.uk"
click at [774, 198] on link "Add" at bounding box center [783, 203] width 40 height 22
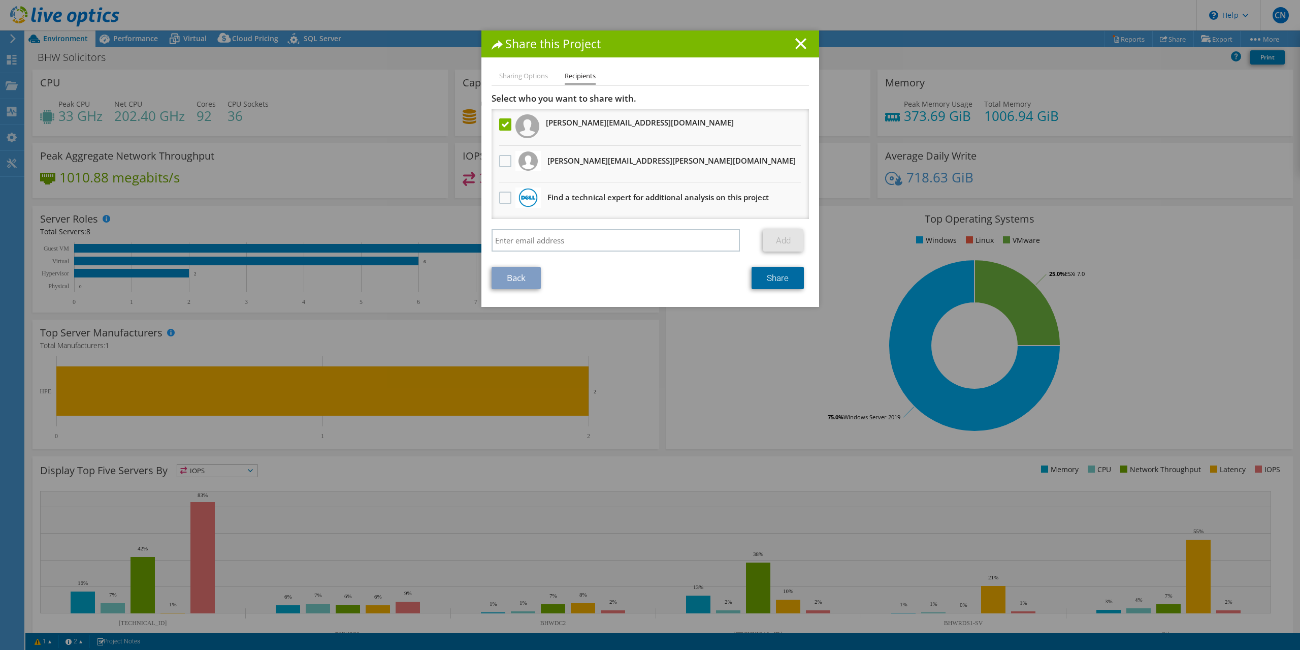
click at [772, 284] on link "Share" at bounding box center [778, 278] width 52 height 22
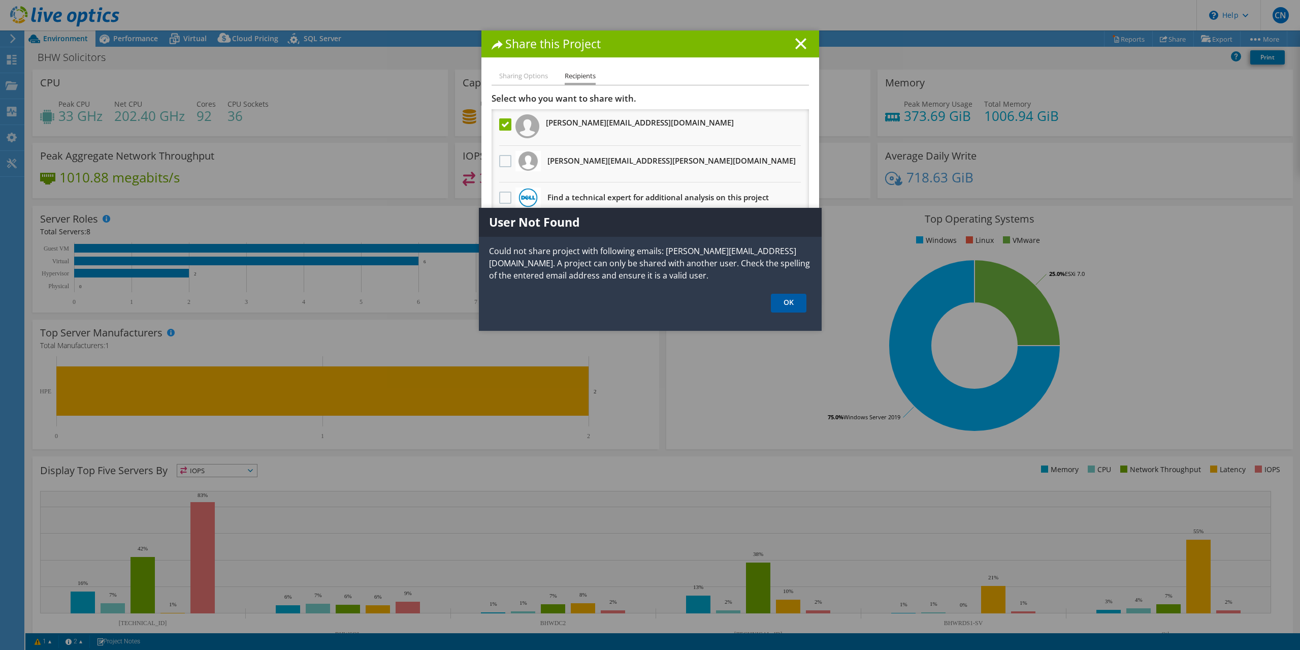
click at [784, 301] on link "OK" at bounding box center [789, 303] width 36 height 19
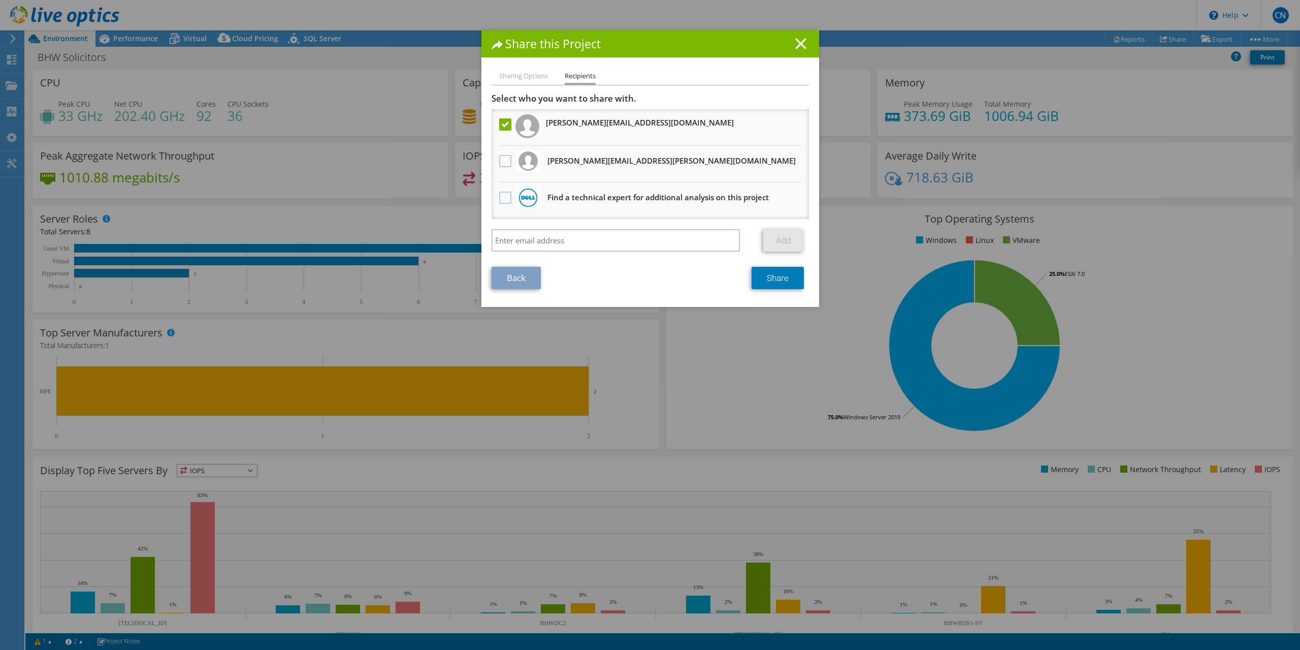
click at [796, 47] on line at bounding box center [801, 44] width 10 height 10
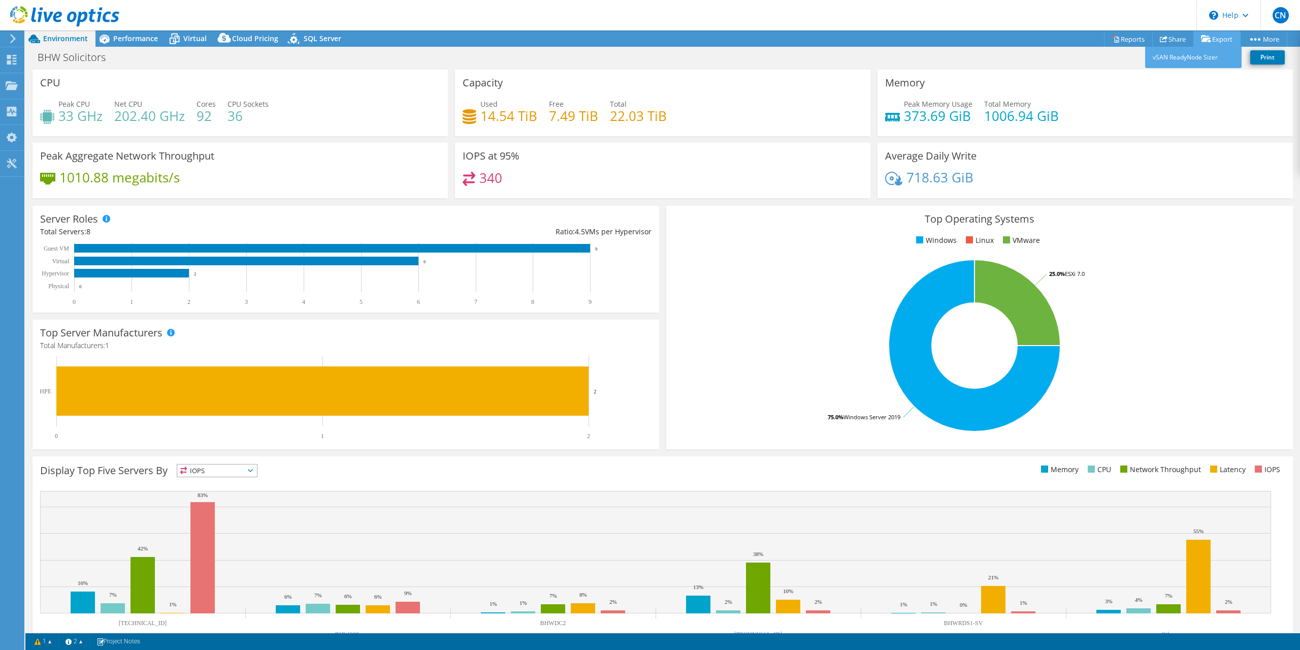
click at [1206, 38] on icon at bounding box center [1206, 39] width 10 height 8
click at [1141, 34] on link "Reports" at bounding box center [1128, 39] width 49 height 16
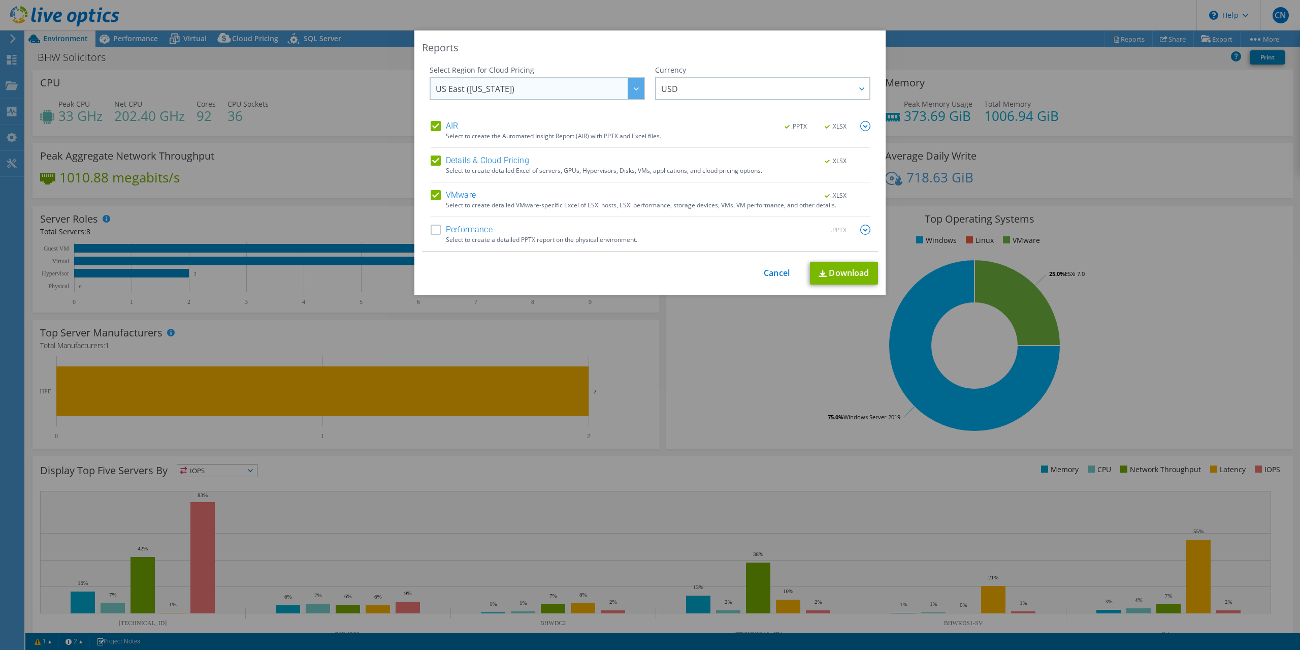
click at [527, 94] on span "US East (Virginia)" at bounding box center [540, 88] width 208 height 21
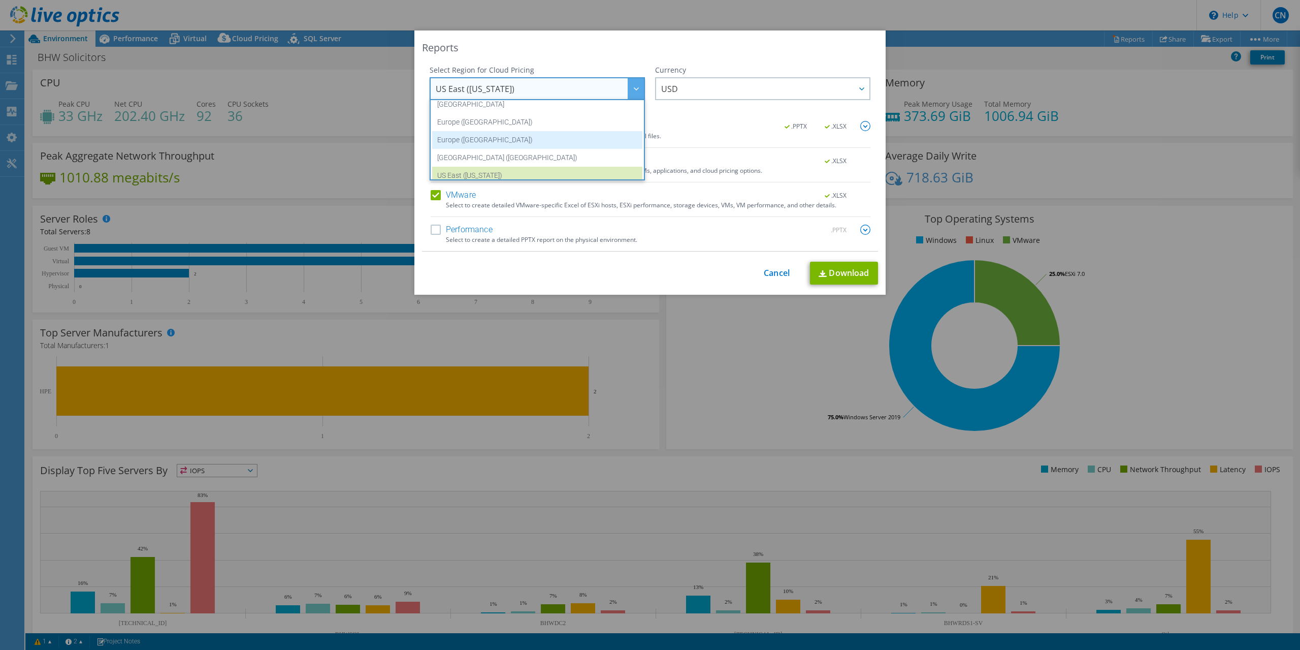
click at [521, 143] on li "Europe (London)" at bounding box center [537, 140] width 210 height 18
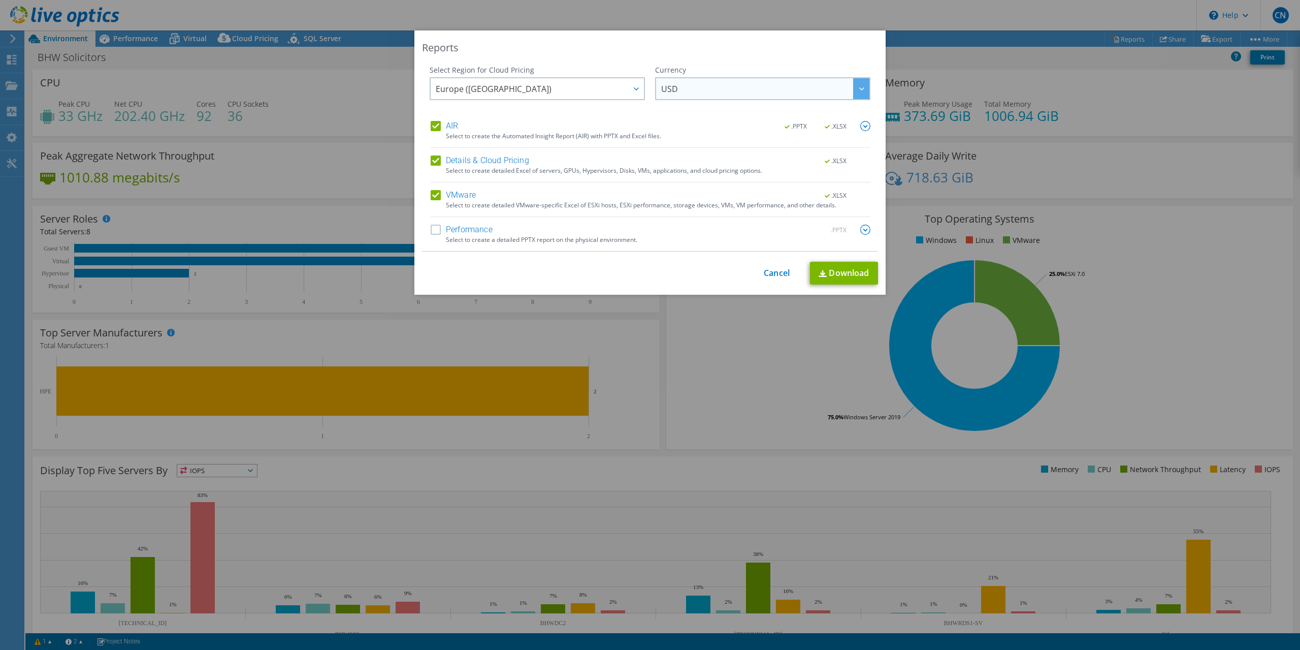
click at [708, 91] on span "USD" at bounding box center [765, 88] width 208 height 21
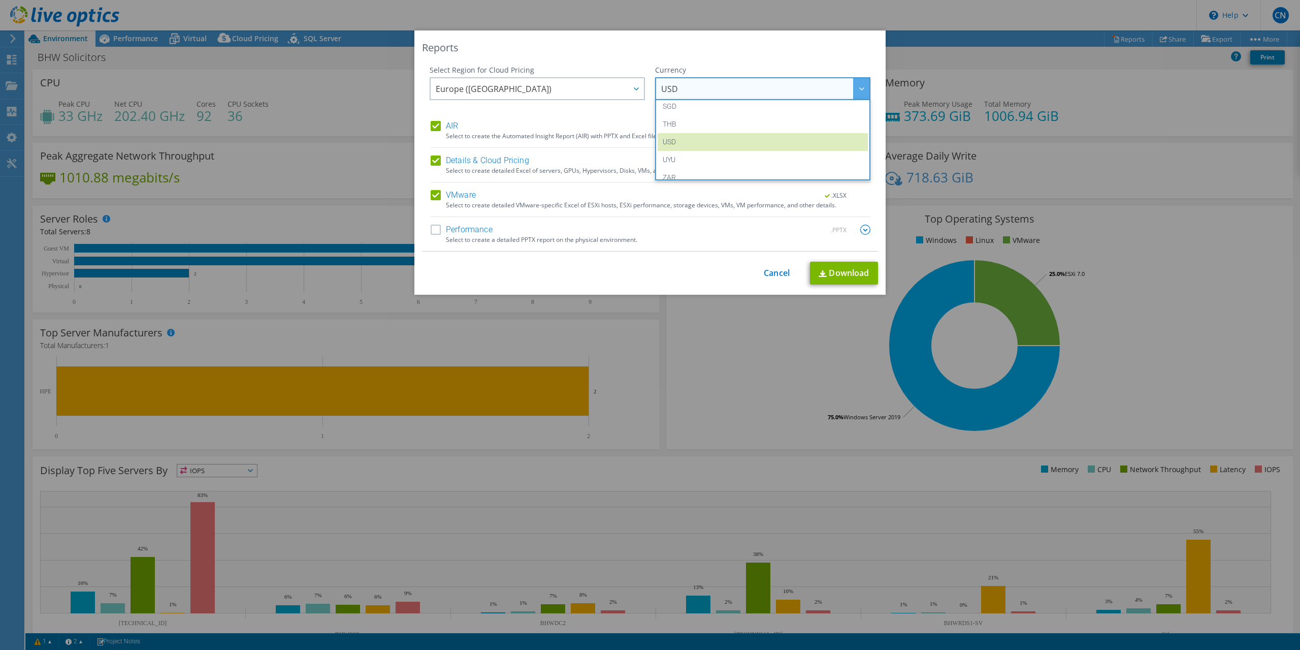
scroll to position [368, 0]
click at [685, 143] on li "GBP" at bounding box center [763, 147] width 210 height 18
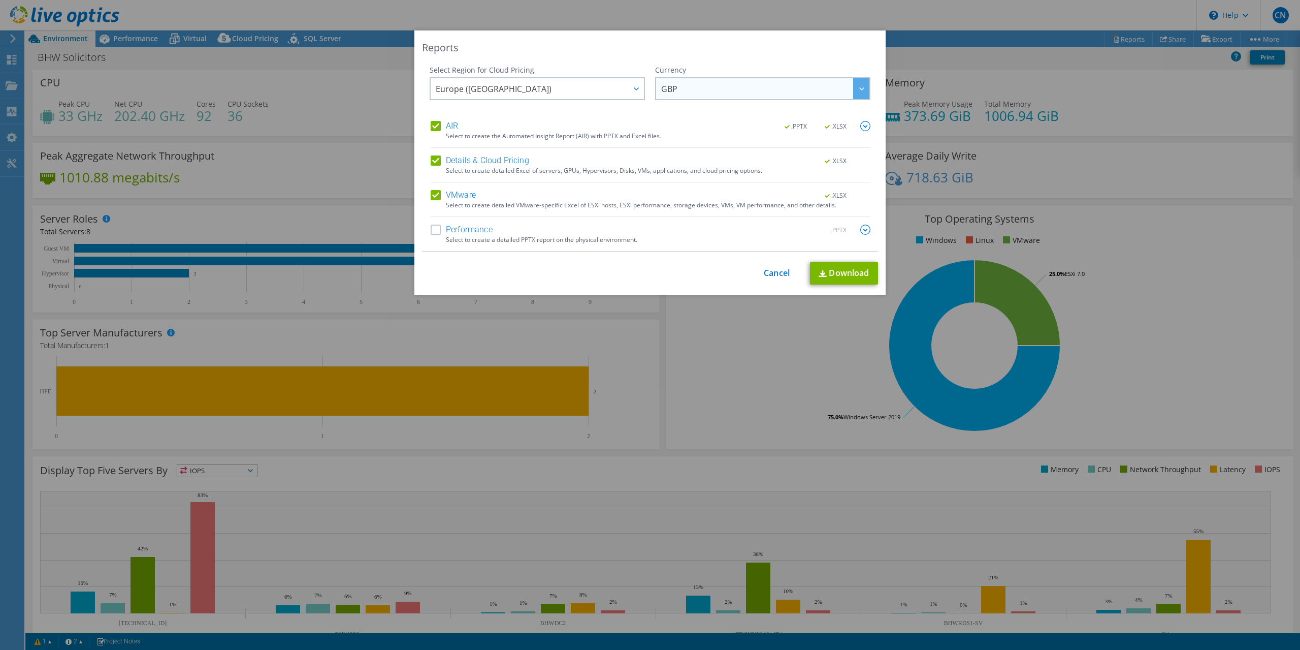
scroll to position [121, 0]
click at [860, 124] on img at bounding box center [865, 126] width 10 height 10
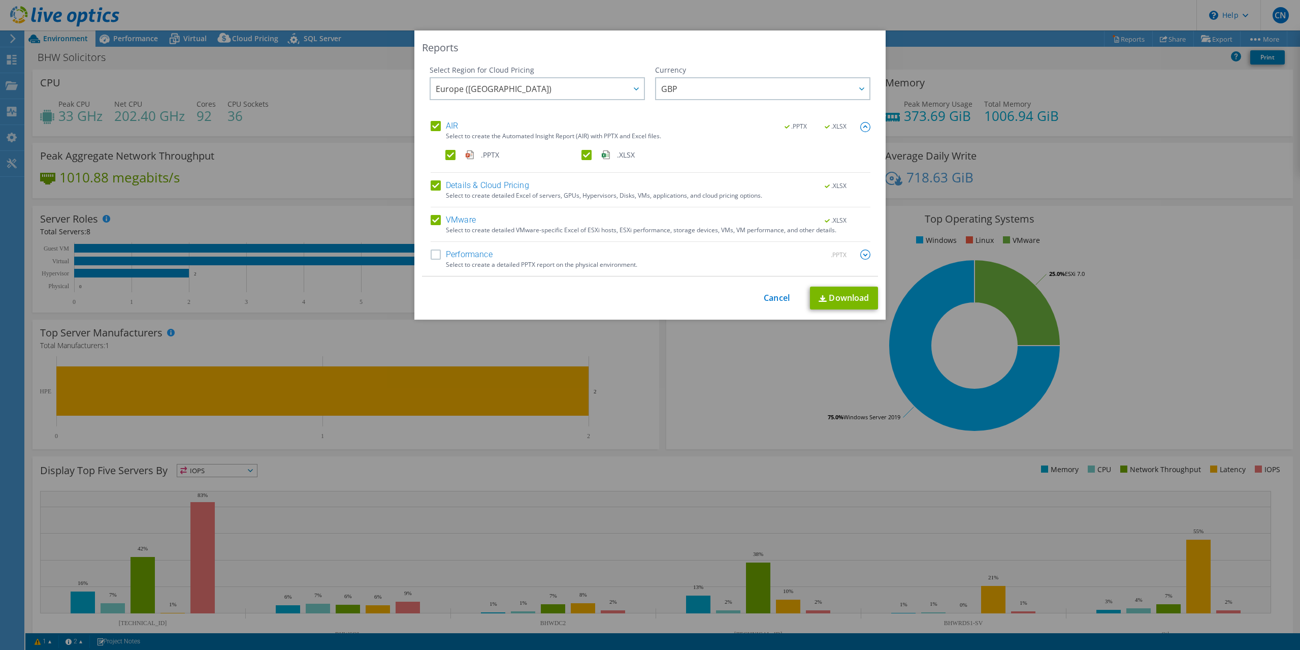
click at [431, 253] on label "Performance" at bounding box center [462, 254] width 62 height 10
click at [0, 0] on input "Performance" at bounding box center [0, 0] width 0 height 0
click at [831, 298] on link "Download" at bounding box center [844, 297] width 68 height 23
click at [764, 302] on link "Cancel" at bounding box center [777, 298] width 26 height 10
